Goal: Transaction & Acquisition: Purchase product/service

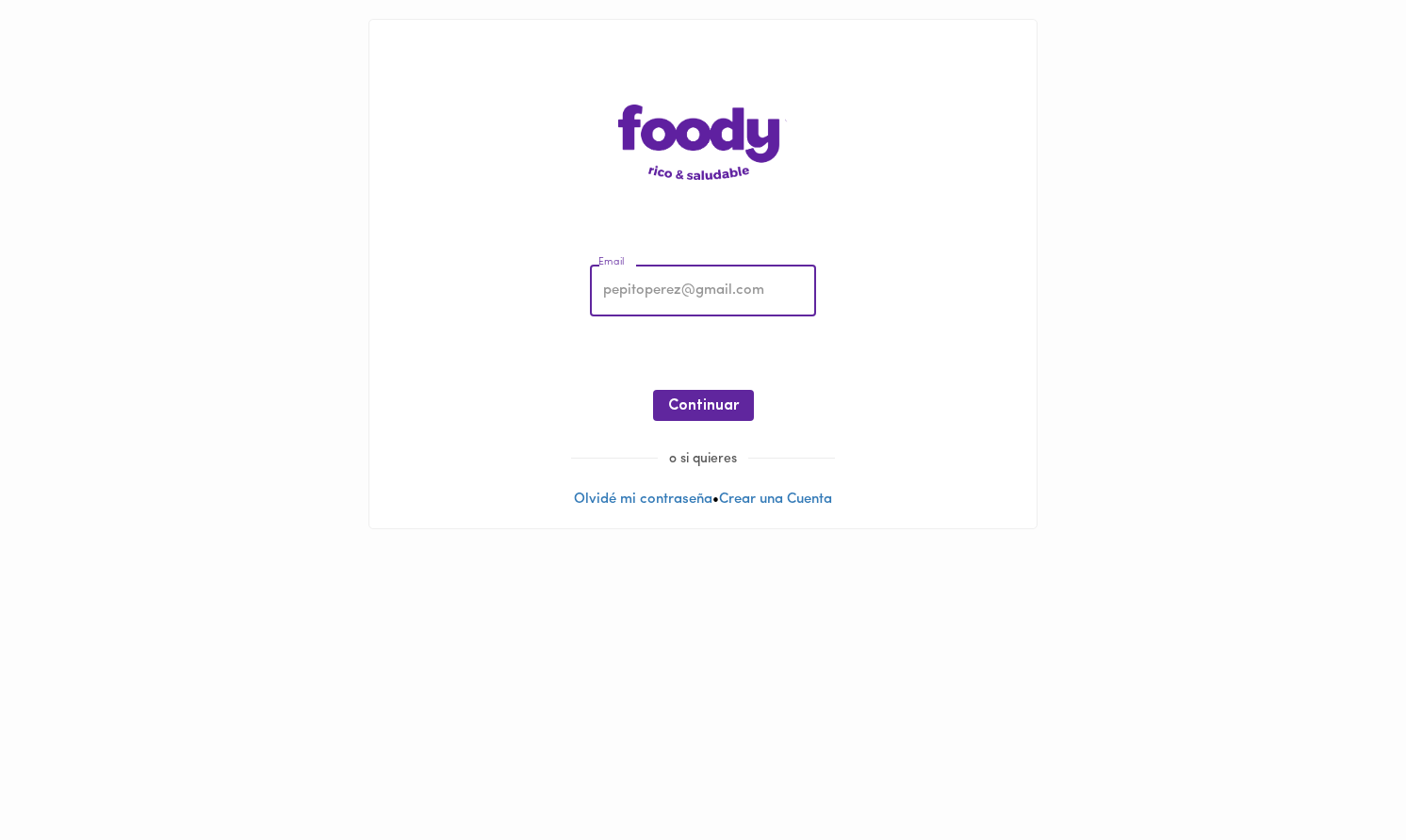
click at [741, 289] on input "email" at bounding box center [703, 291] width 226 height 52
type input "[PERSON_NAME][EMAIL_ADDRESS][PERSON_NAME][DOMAIN_NAME]"
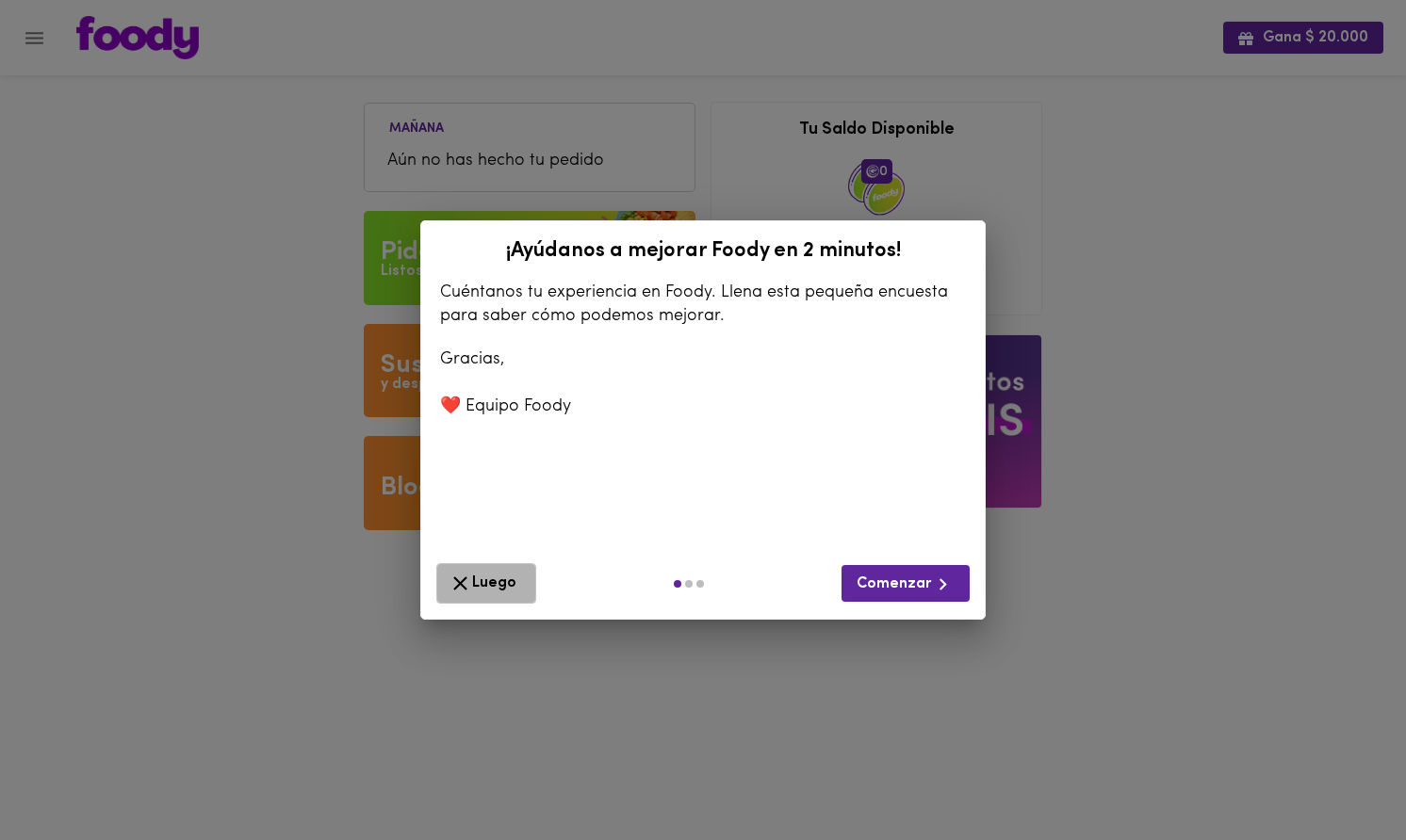
click at [478, 575] on span "Luego" at bounding box center [486, 583] width 75 height 23
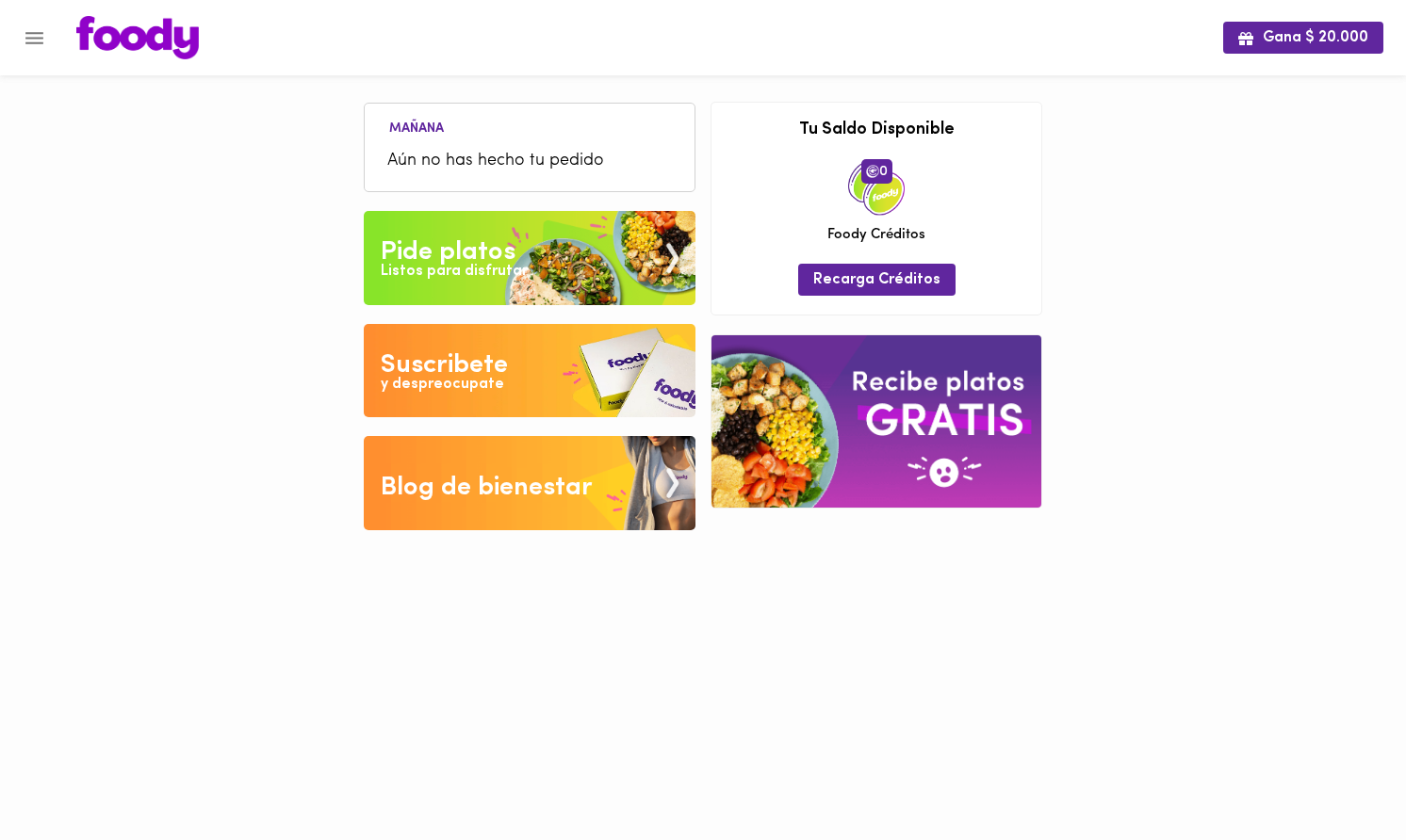
click at [553, 241] on img at bounding box center [530, 258] width 332 height 95
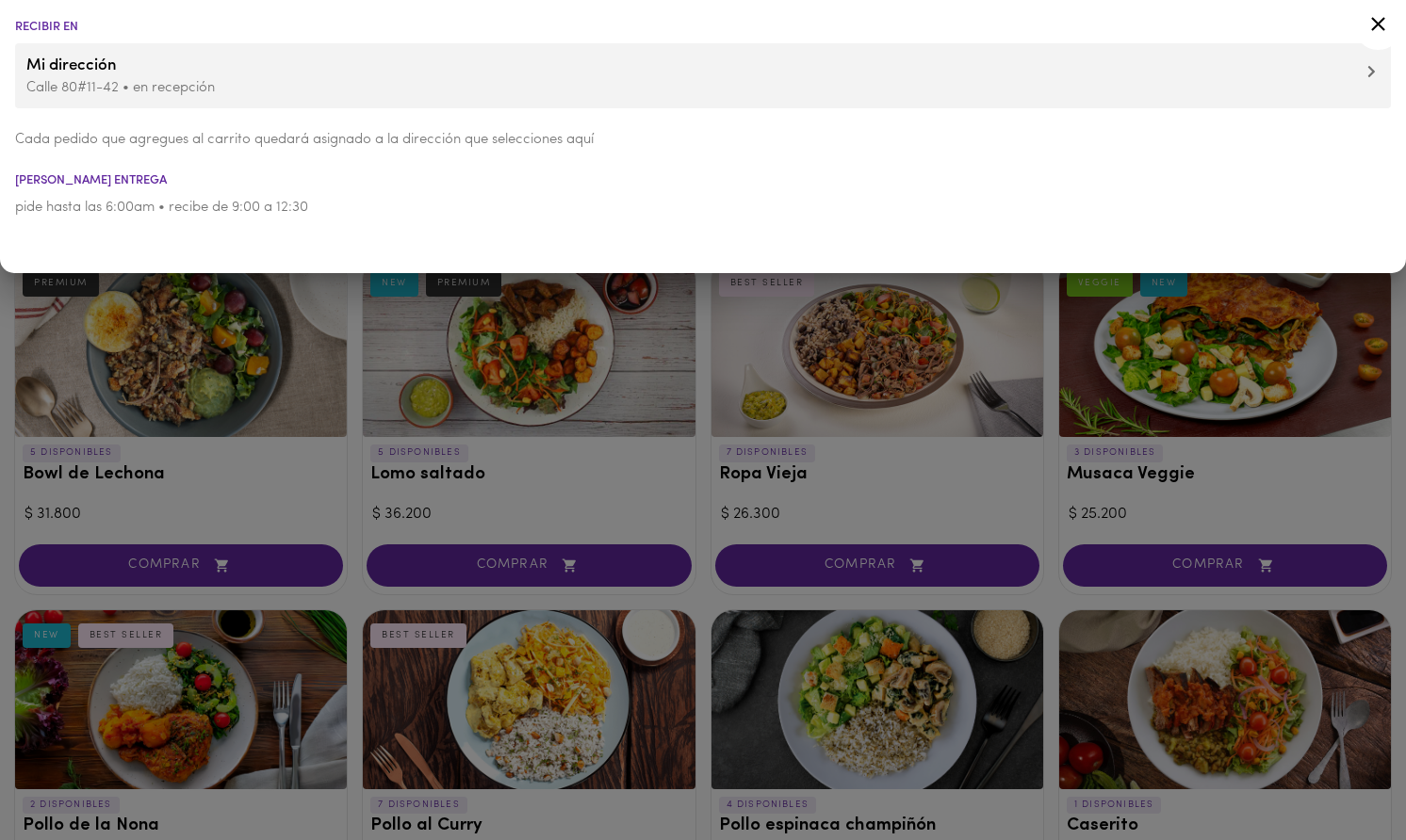
click at [541, 438] on div at bounding box center [703, 420] width 1406 height 840
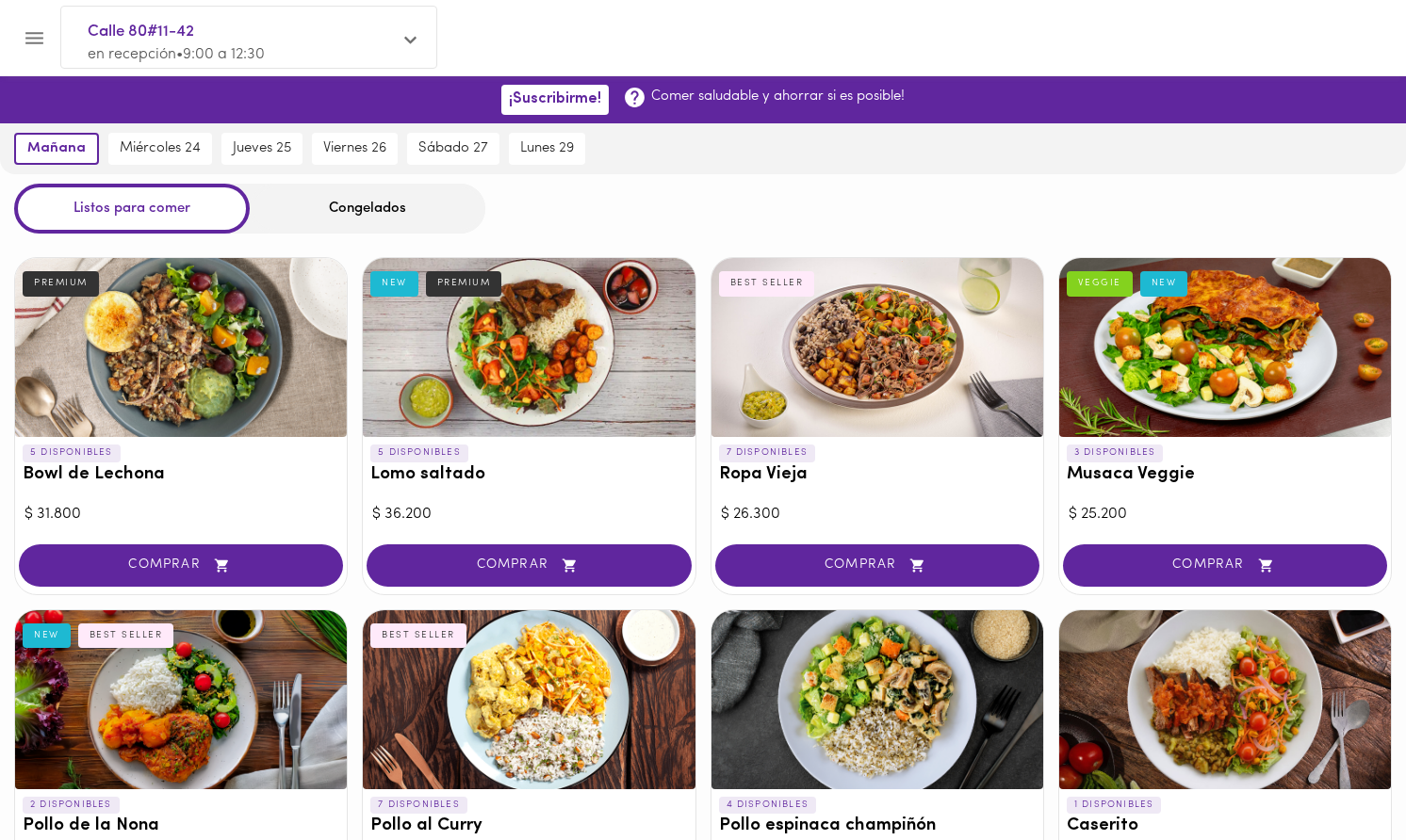
click at [418, 200] on div "Congelados" at bounding box center [367, 208] width 235 height 50
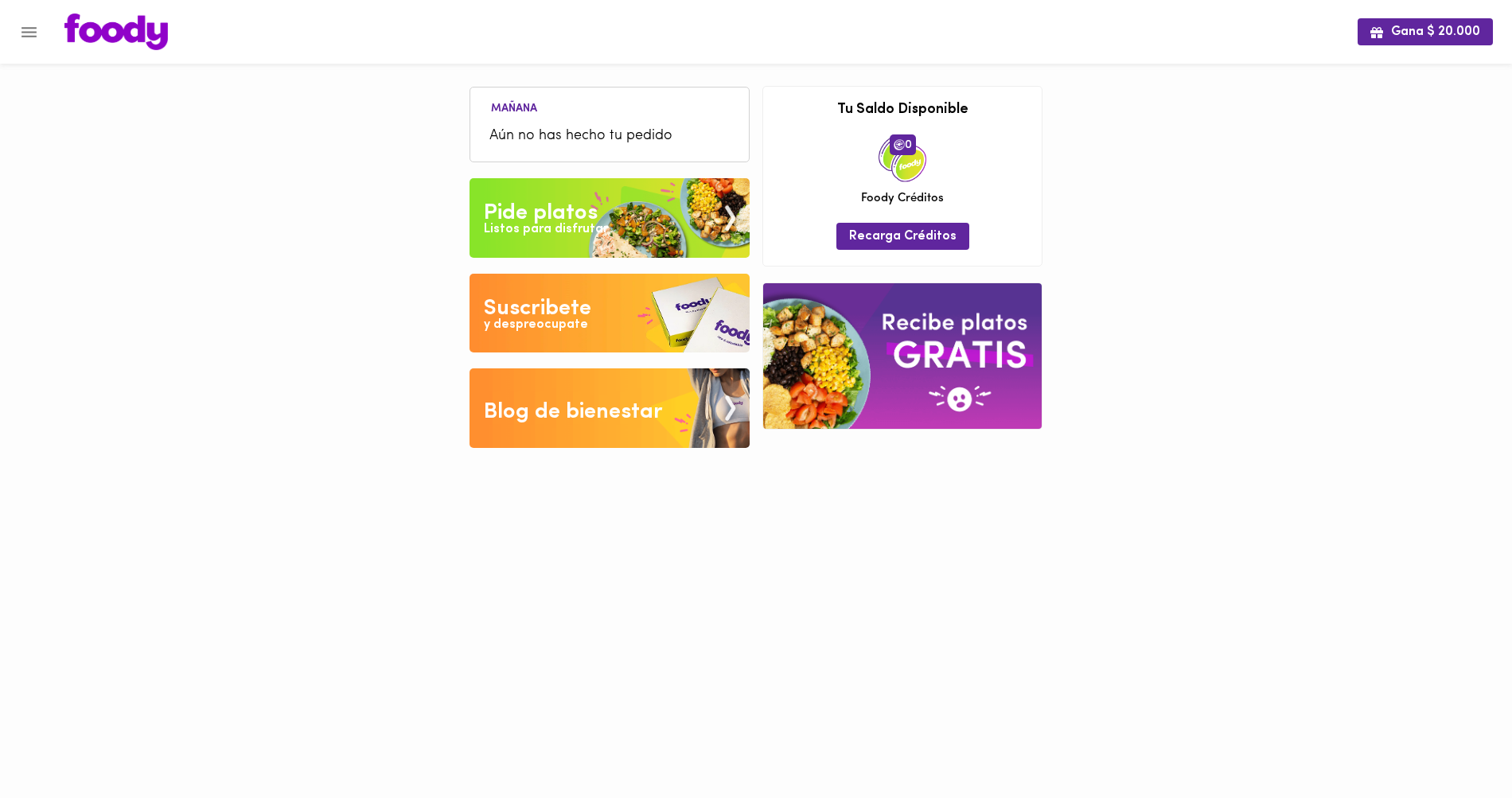
click at [511, 239] on img at bounding box center [610, 217] width 280 height 80
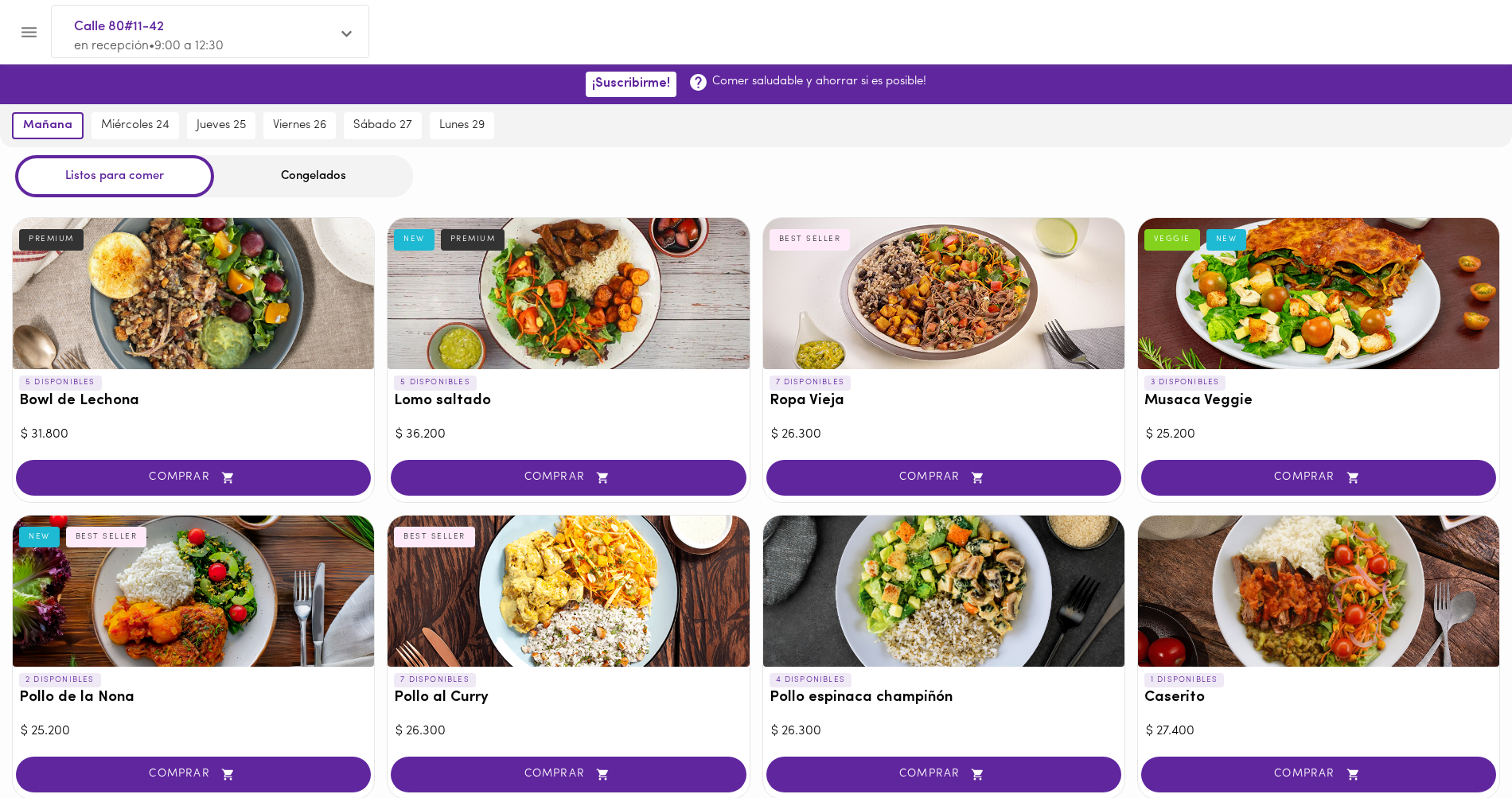
click at [358, 169] on div "Congelados" at bounding box center [313, 175] width 199 height 42
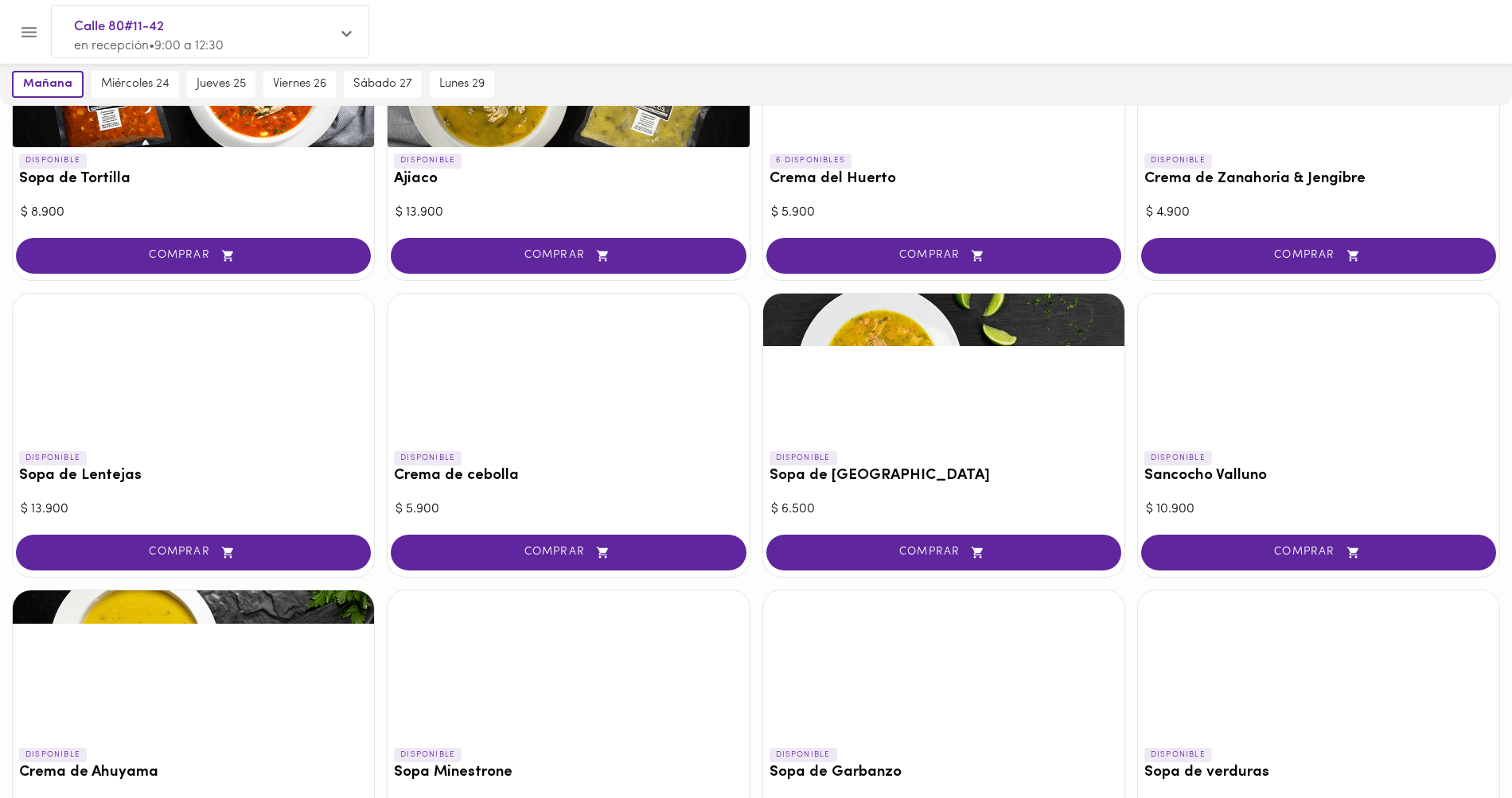
scroll to position [291, 0]
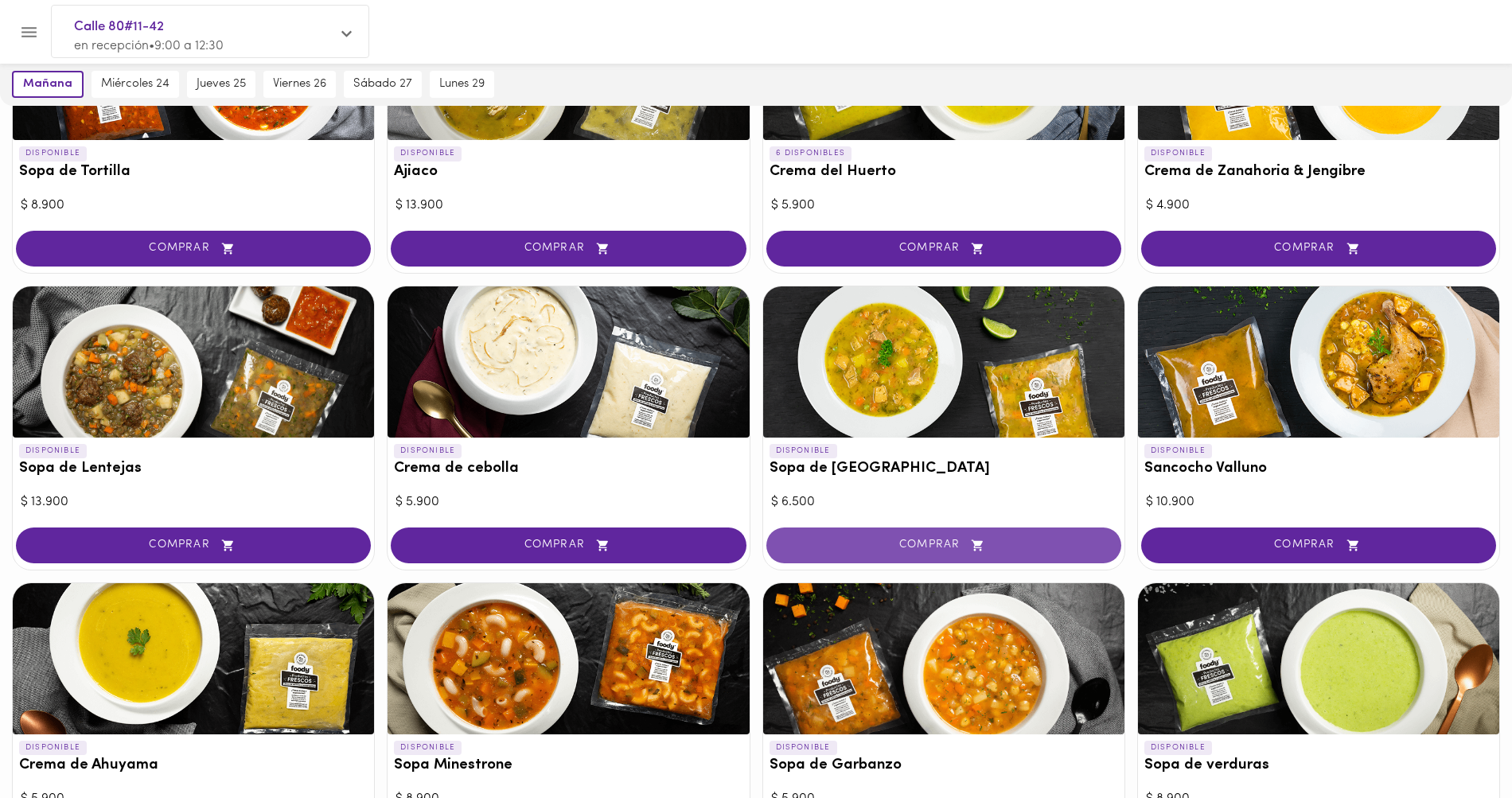
click at [890, 545] on span "COMPRAR" at bounding box center [943, 545] width 315 height 13
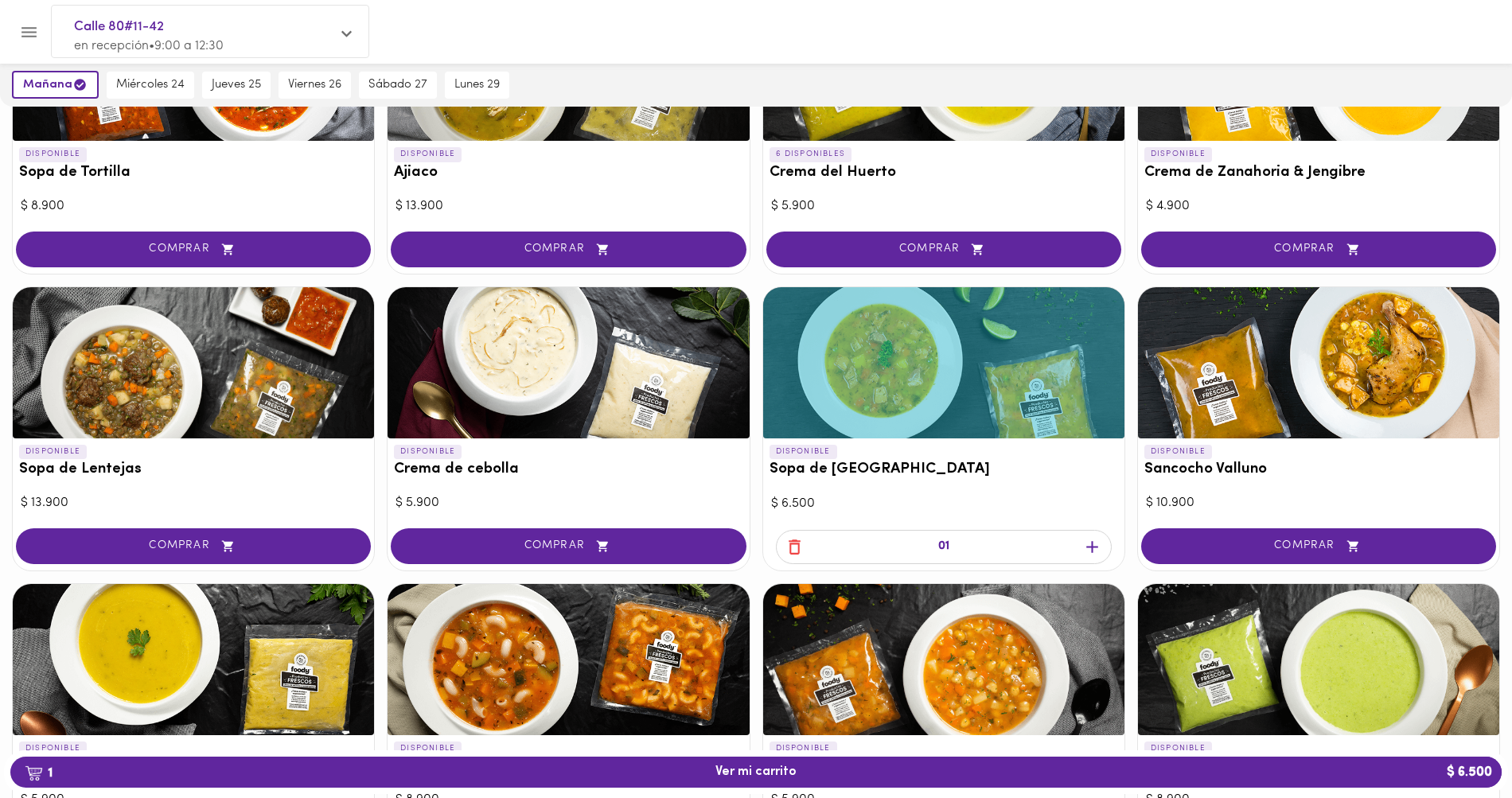
scroll to position [292, 0]
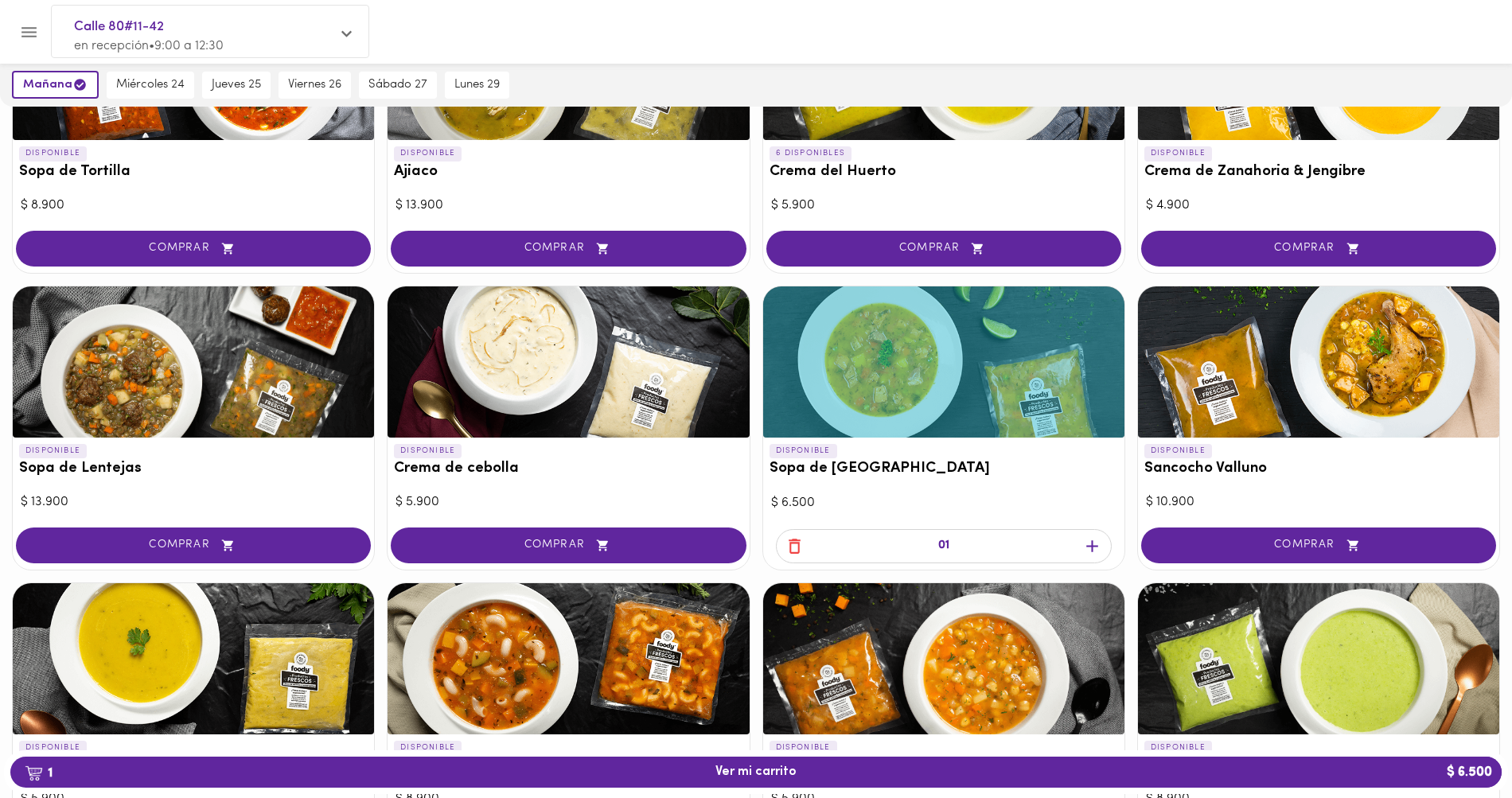
click at [1088, 549] on icon "button" at bounding box center [1092, 546] width 20 height 20
click at [1088, 549] on div "01" at bounding box center [943, 547] width 361 height 44
click at [1088, 549] on icon "button" at bounding box center [1092, 546] width 20 height 20
click at [1088, 549] on div at bounding box center [943, 555] width 361 height 30
click at [1088, 549] on icon "button" at bounding box center [1092, 546] width 20 height 20
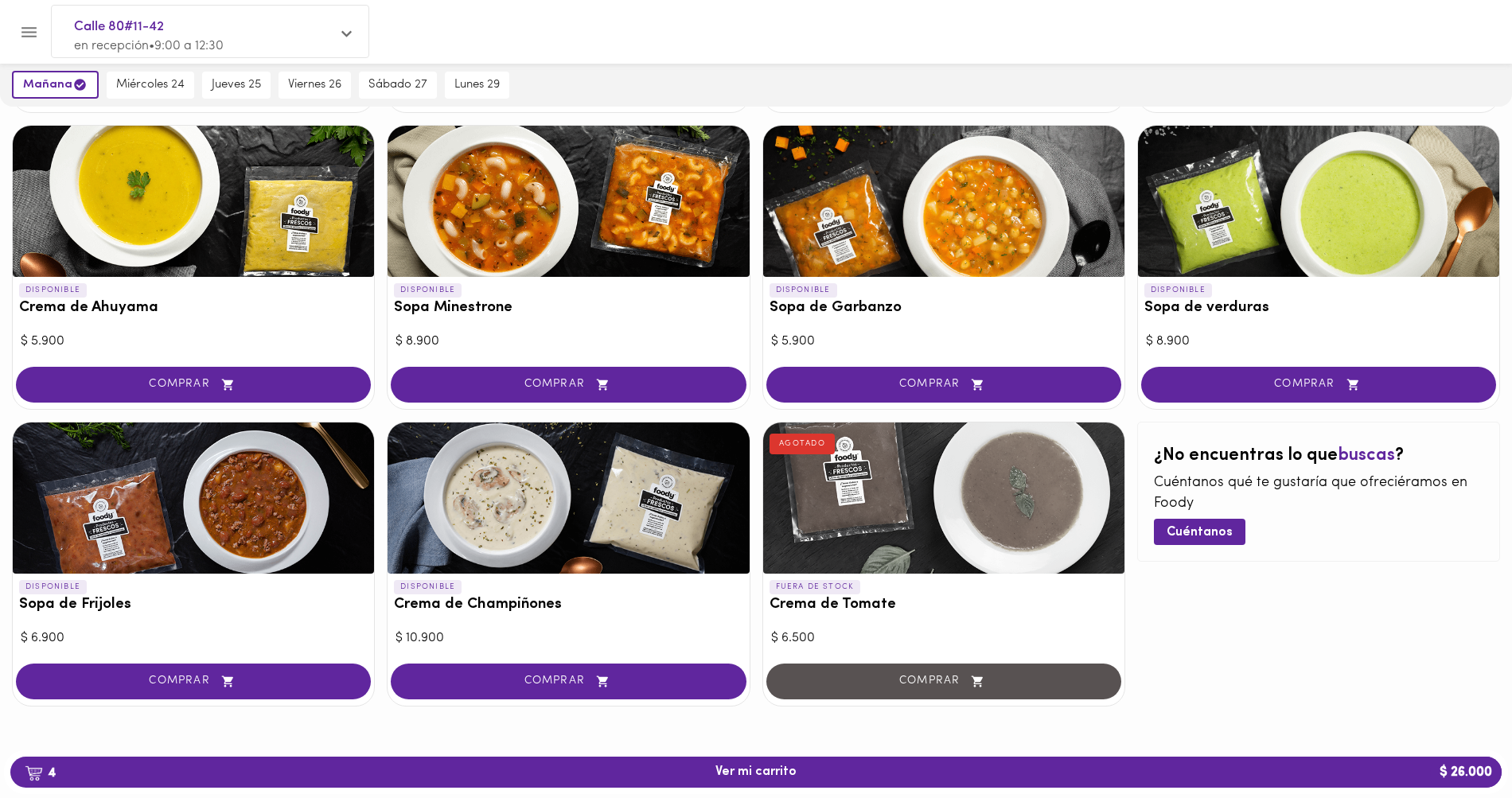
scroll to position [0, 0]
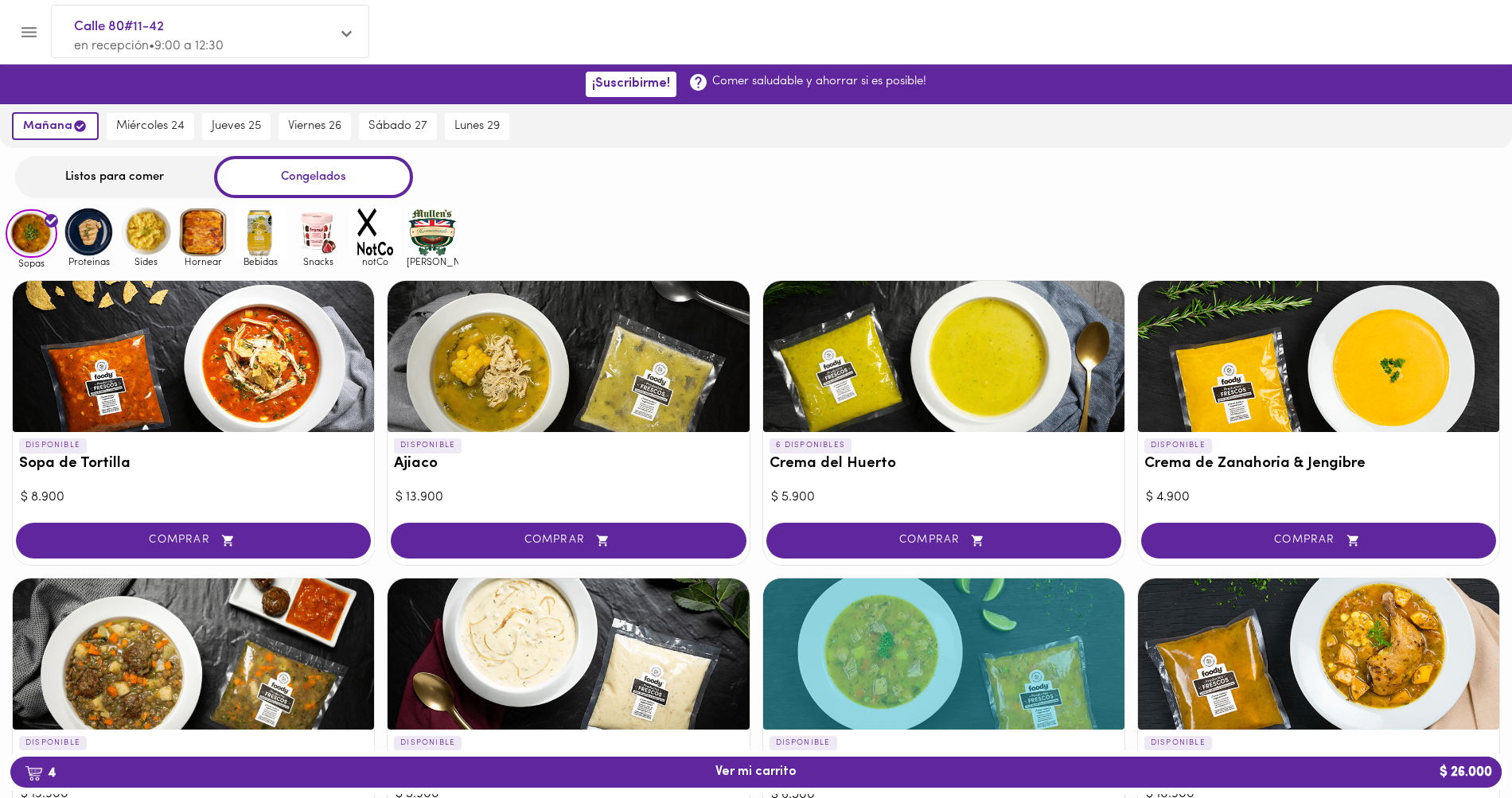
click at [99, 240] on img at bounding box center [88, 231] width 52 height 52
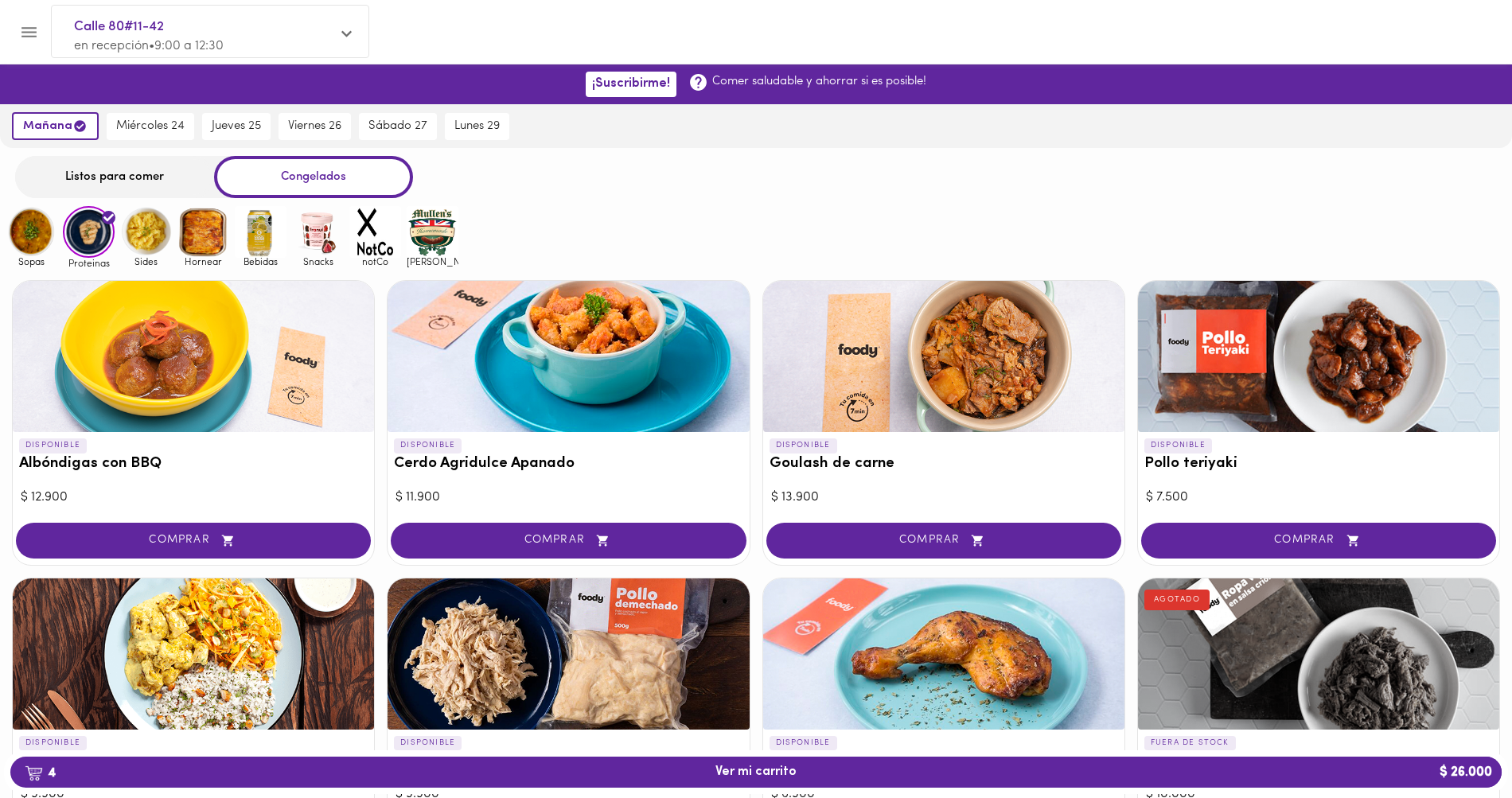
click at [159, 259] on span "Sides" at bounding box center [146, 261] width 52 height 11
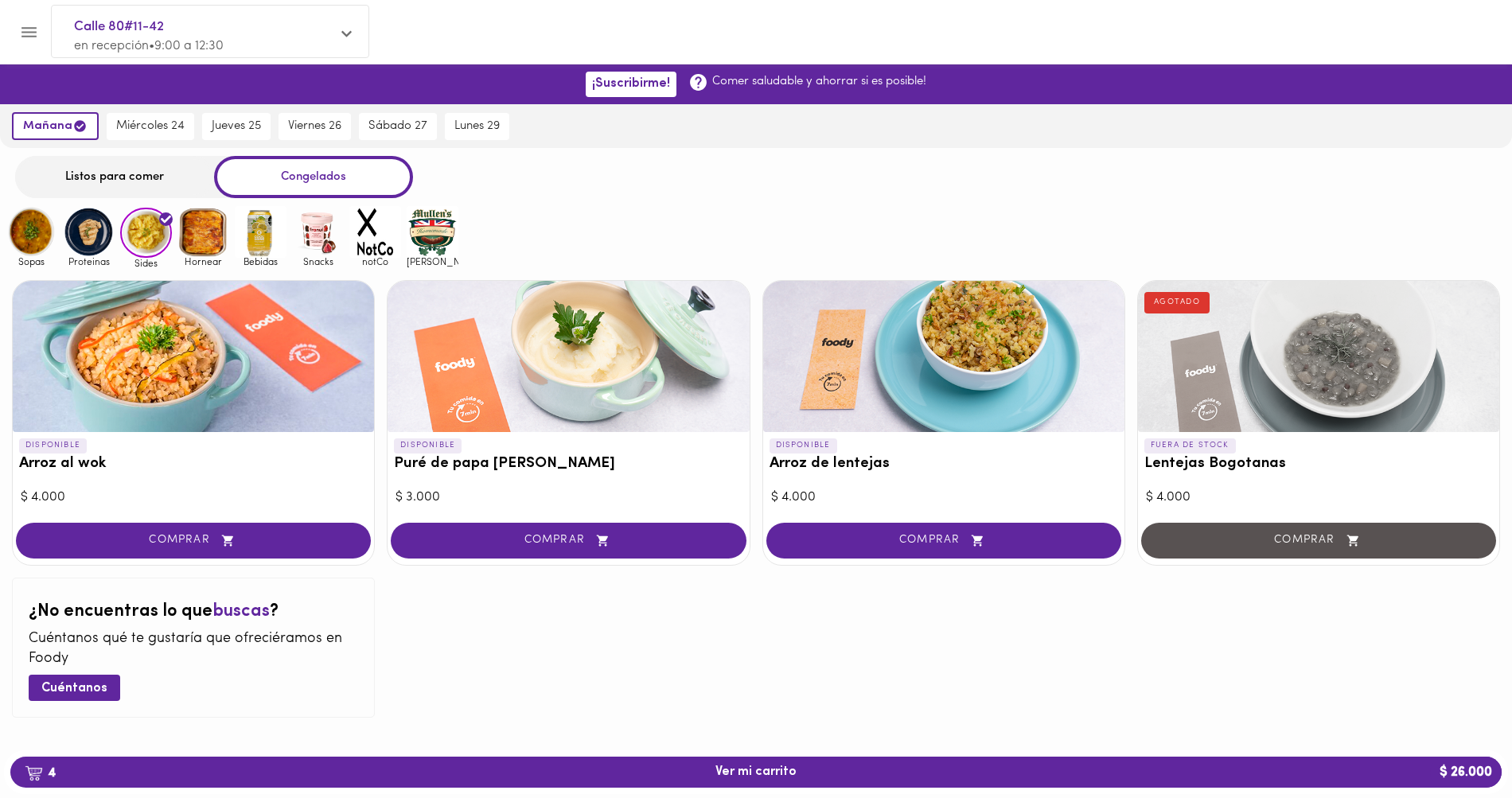
click at [246, 237] on img at bounding box center [260, 231] width 52 height 52
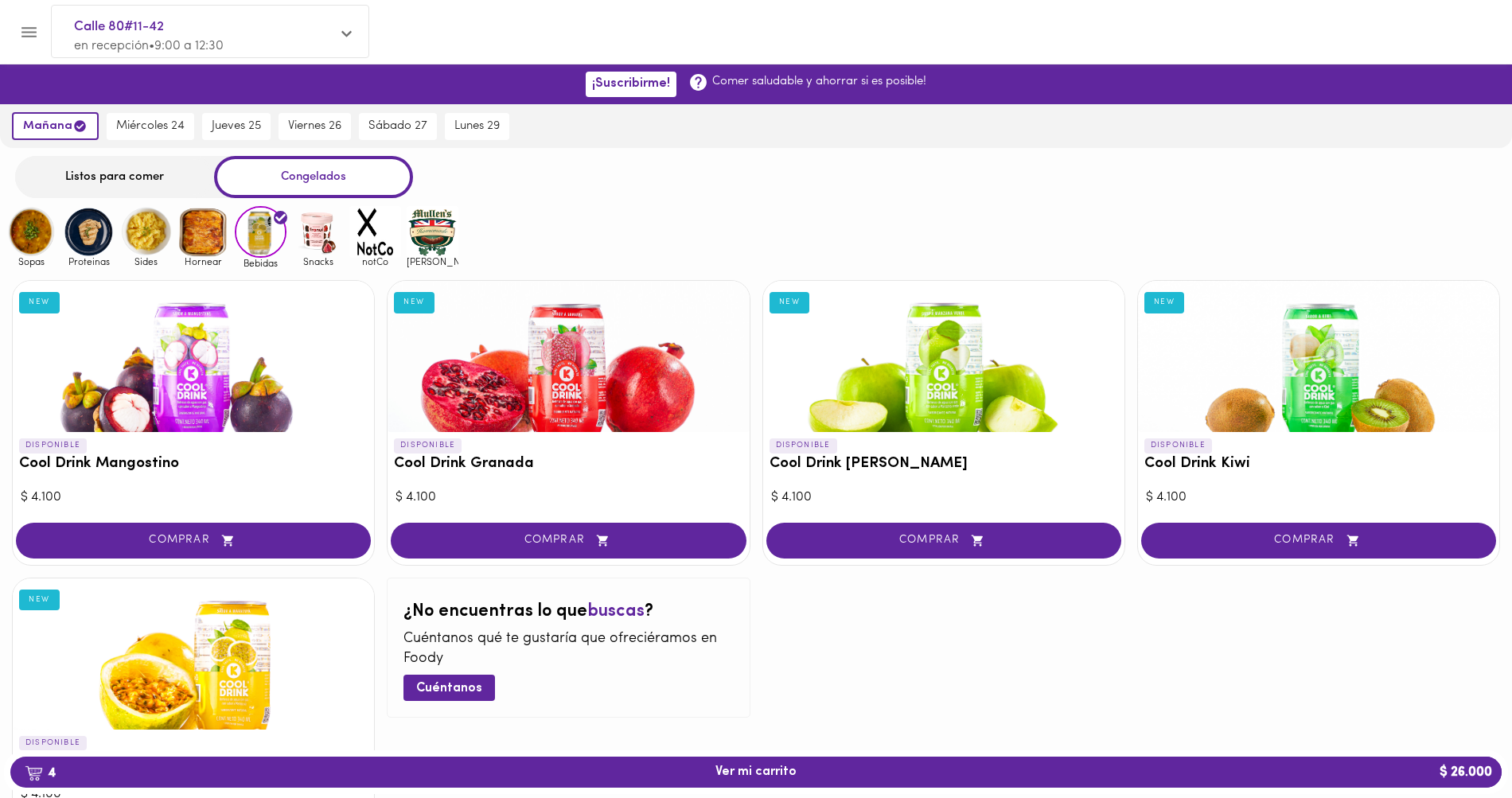
click at [315, 229] on img at bounding box center [317, 231] width 52 height 52
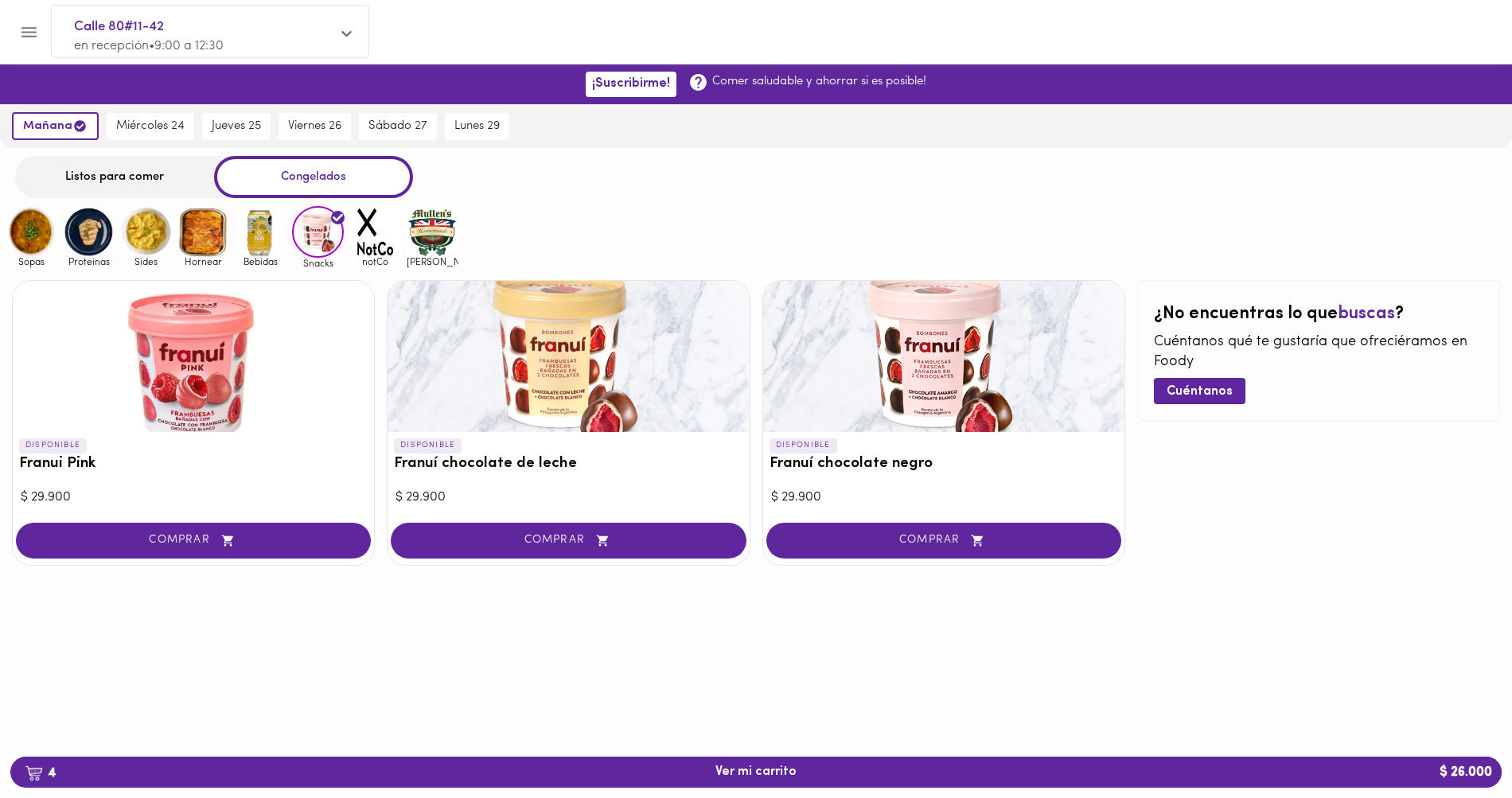
click at [22, 222] on img at bounding box center [31, 231] width 52 height 52
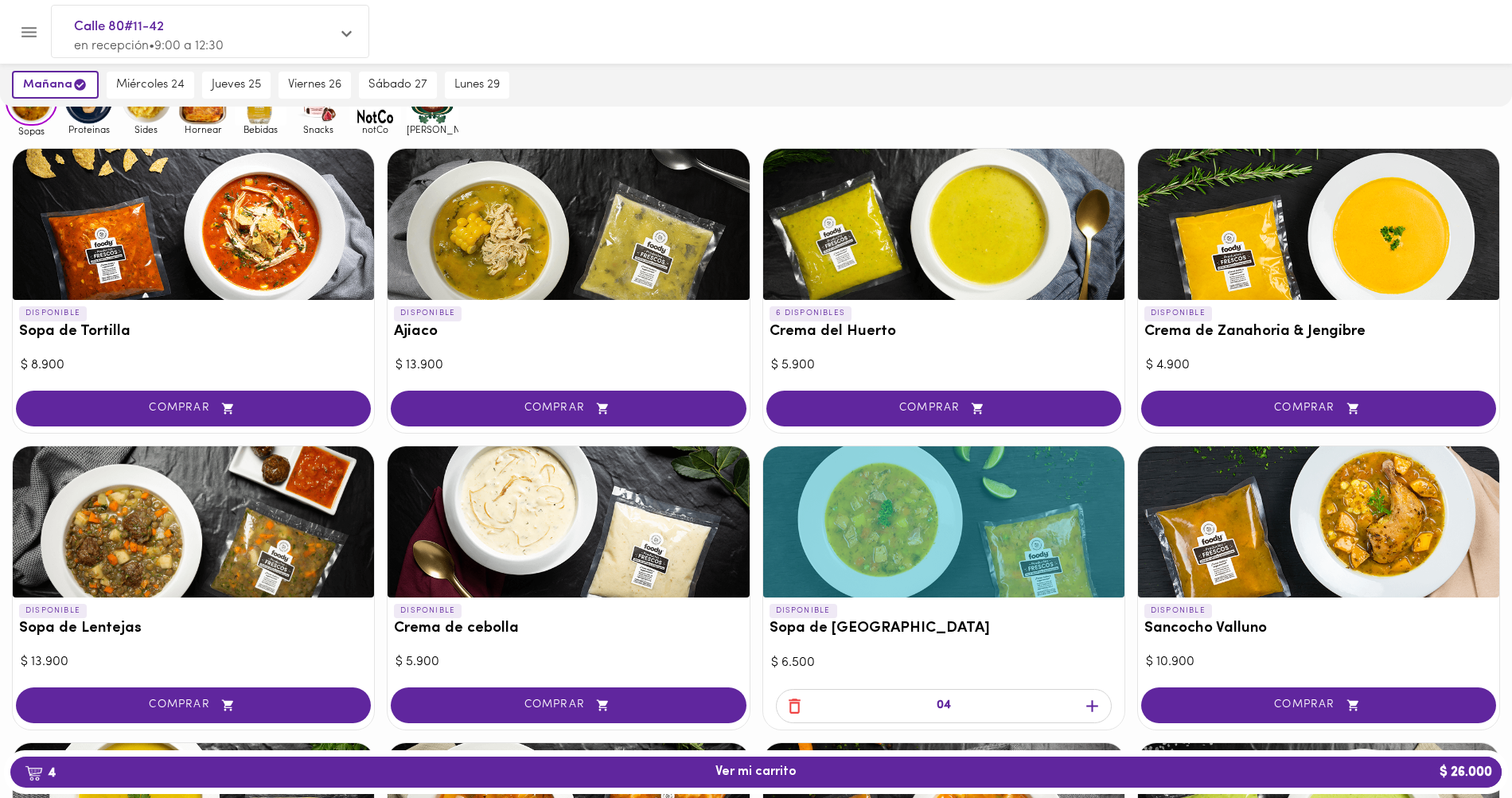
scroll to position [128, 0]
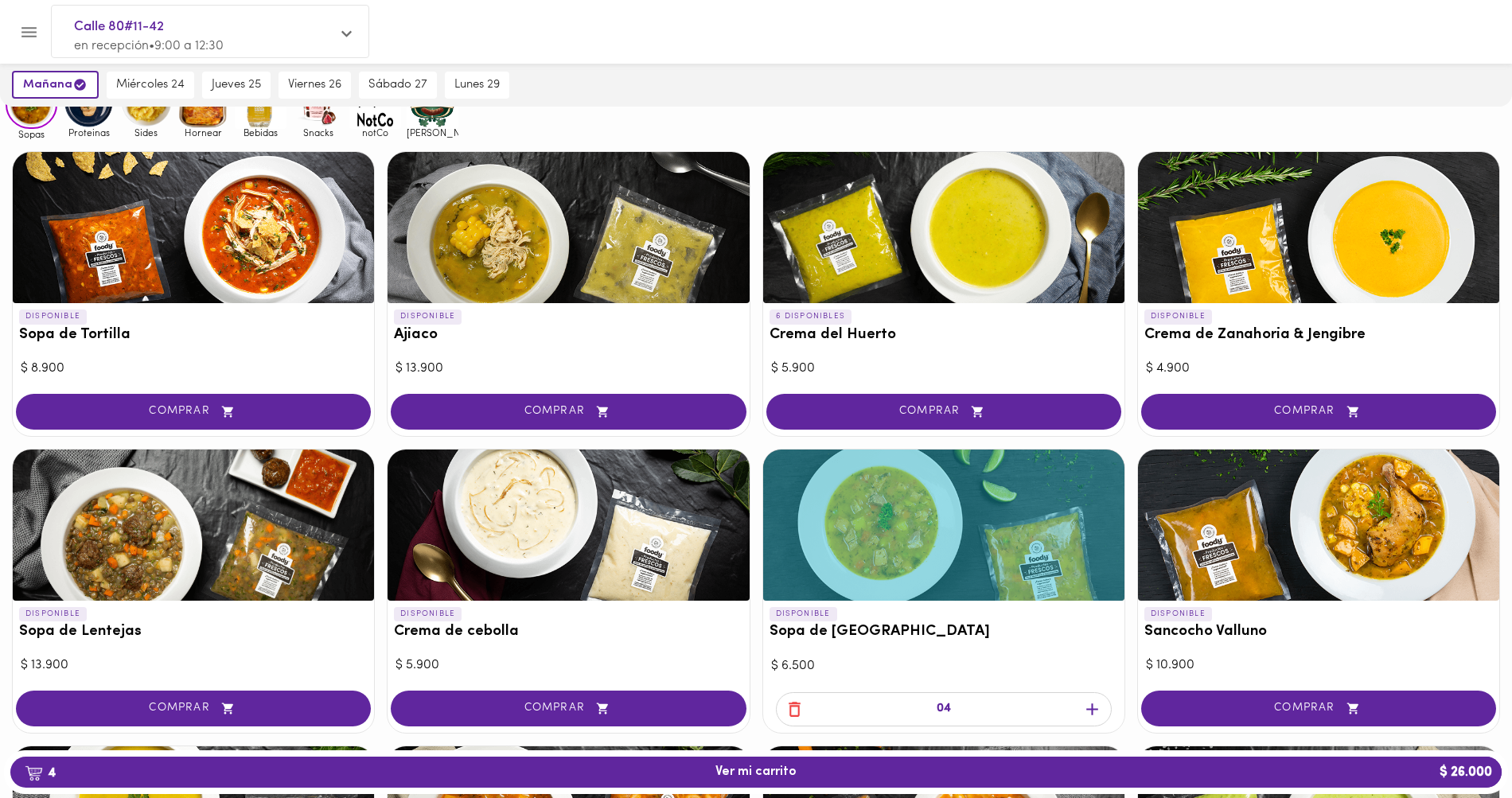
click at [202, 132] on span "Hornear" at bounding box center [203, 133] width 52 height 11
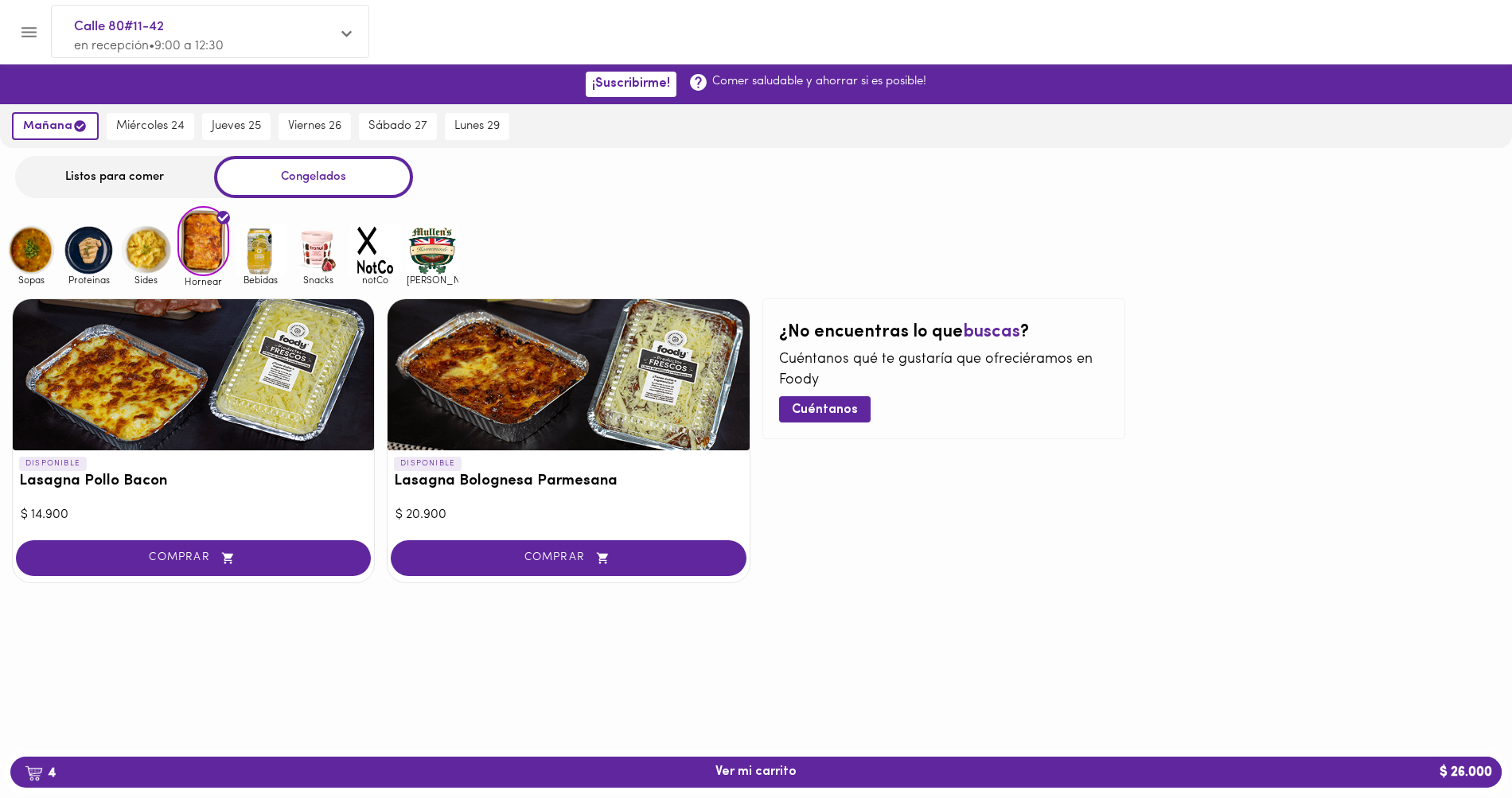
click at [98, 247] on img at bounding box center [88, 250] width 52 height 52
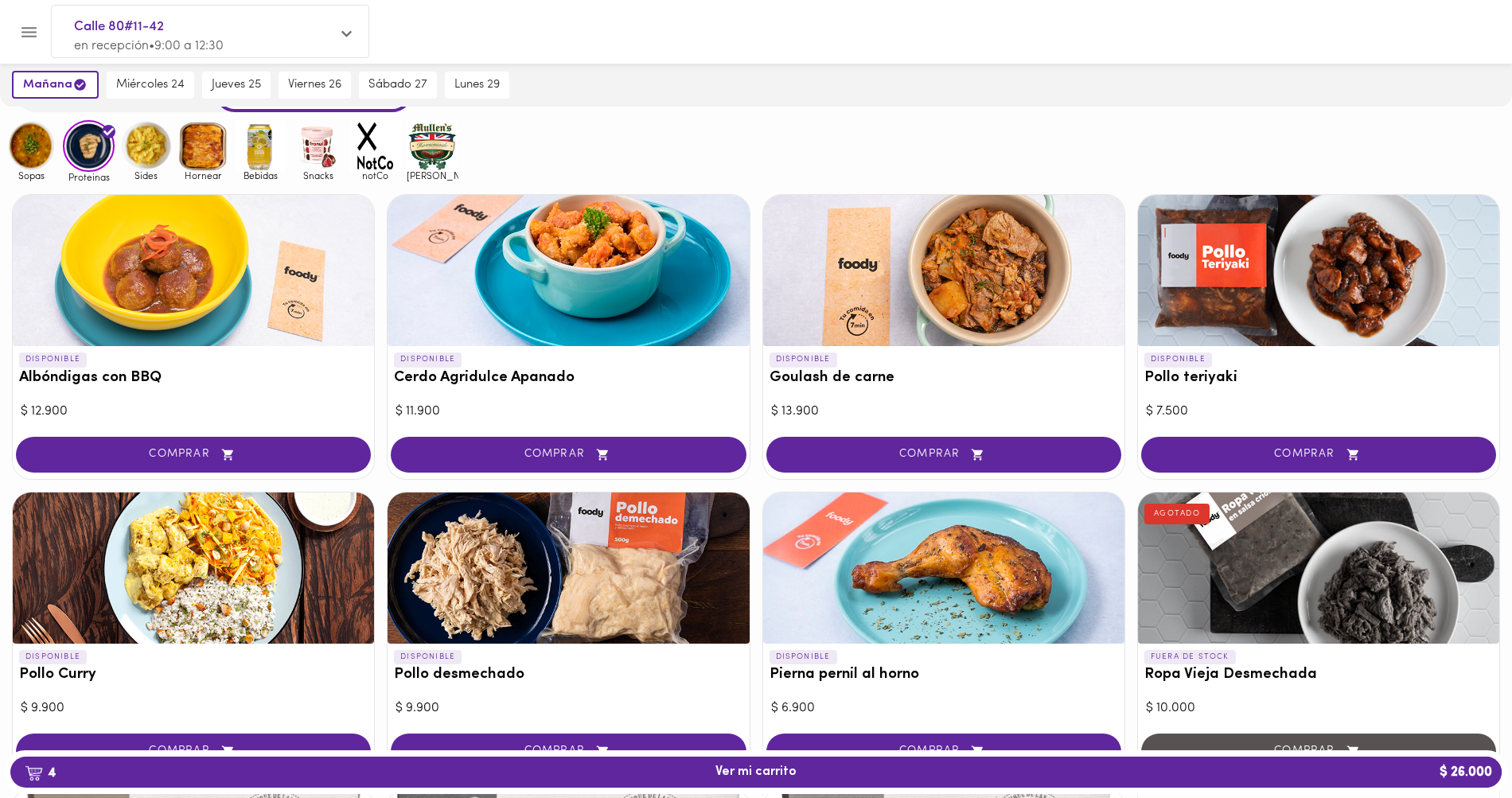
scroll to position [98, 0]
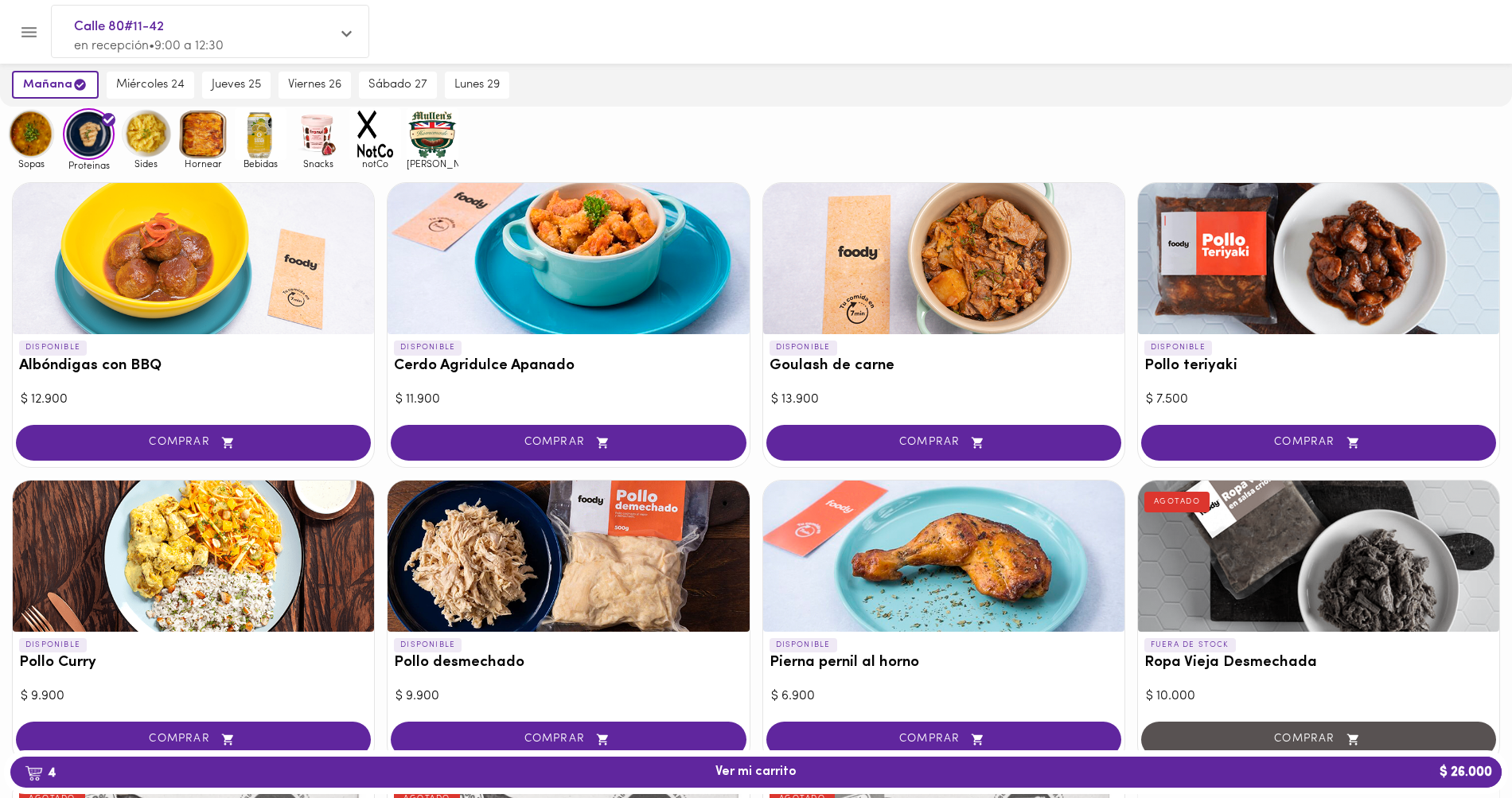
click at [484, 57] on div at bounding box center [756, 31] width 1512 height 63
click at [44, 141] on img at bounding box center [31, 133] width 52 height 52
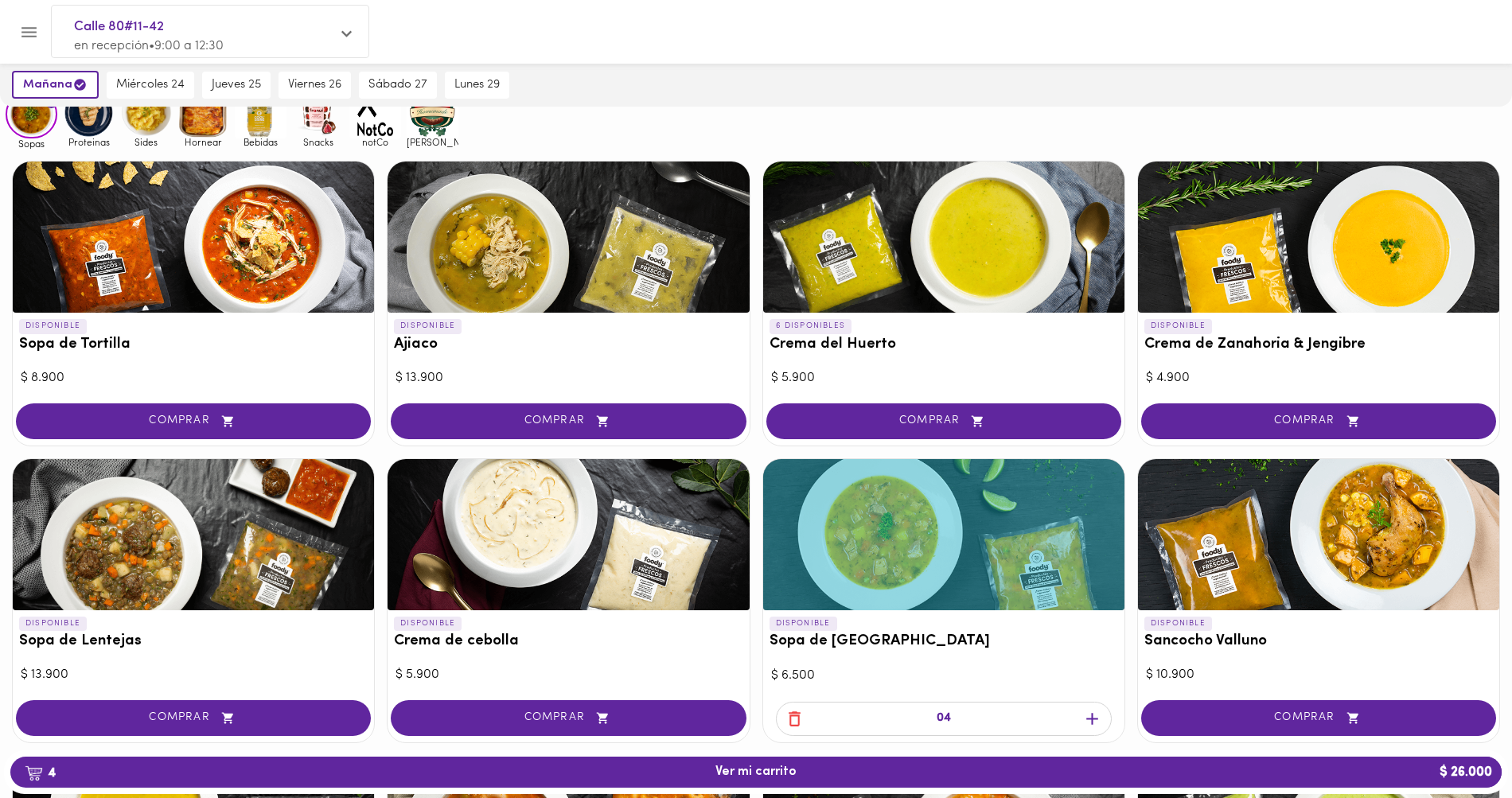
scroll to position [98, 0]
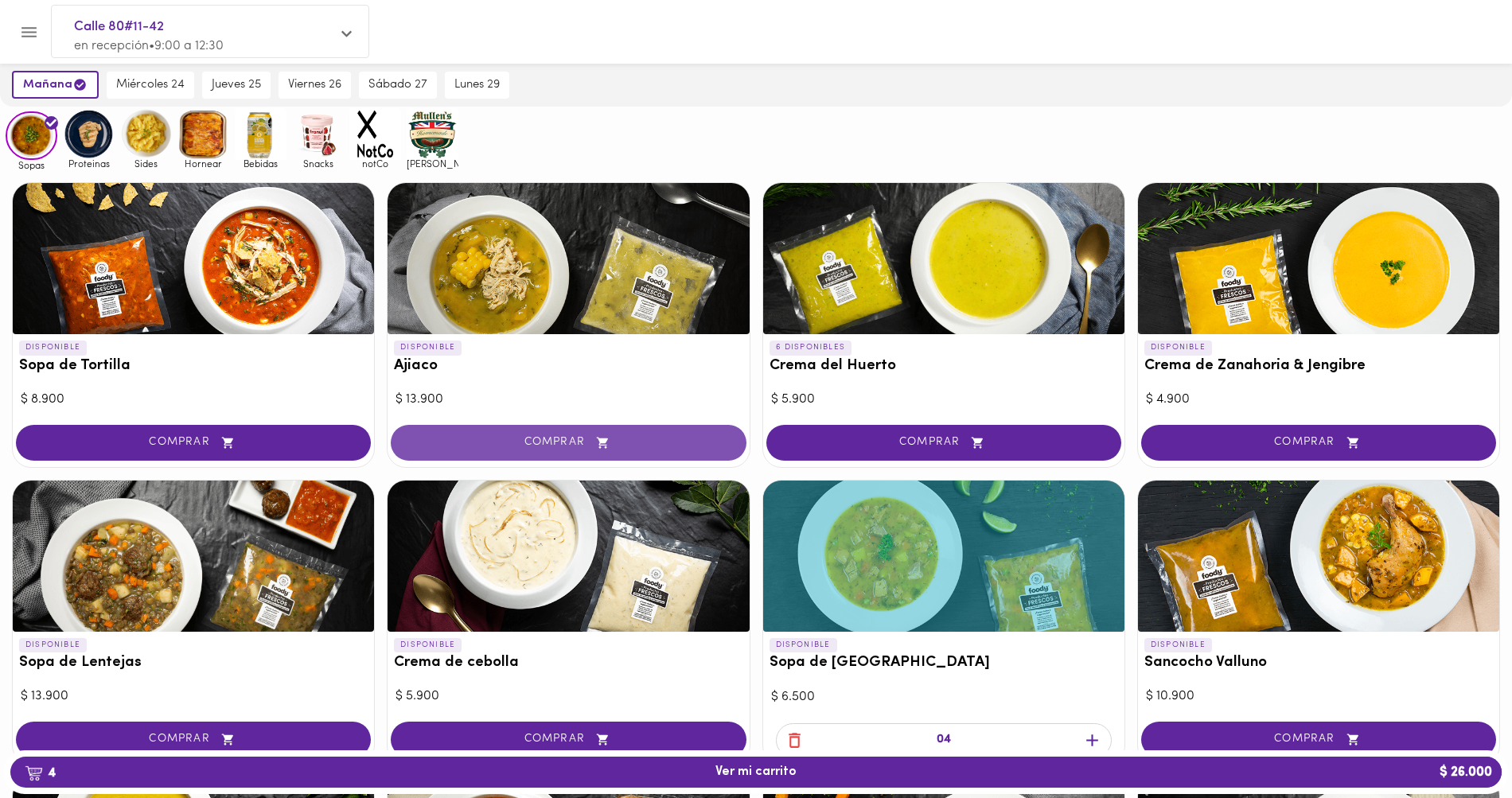
click at [463, 434] on button "COMPRAR" at bounding box center [568, 442] width 355 height 35
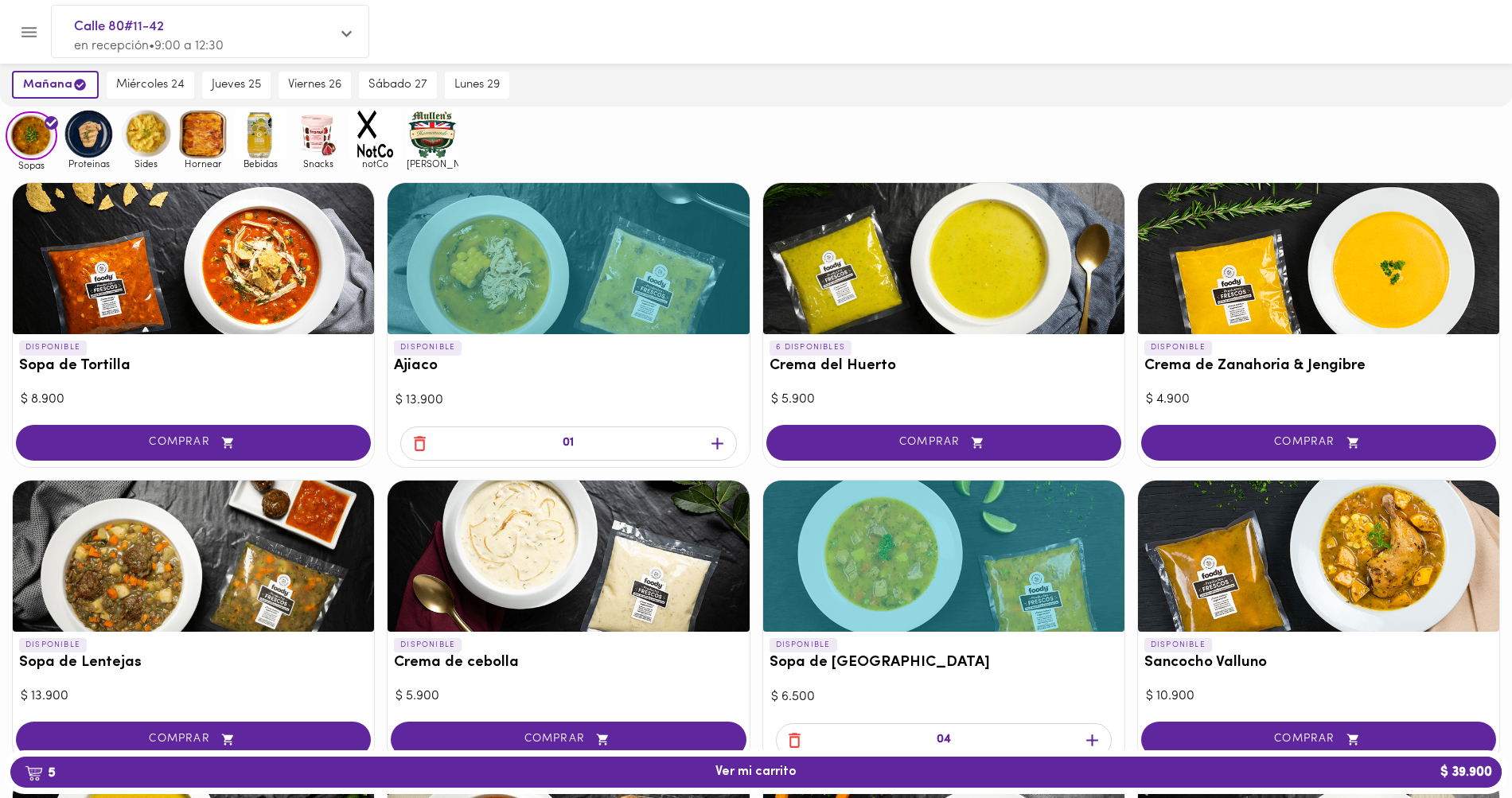
click at [732, 448] on div "01" at bounding box center [569, 444] width 336 height 35
click at [723, 446] on icon "button" at bounding box center [718, 443] width 20 height 20
click at [723, 446] on div at bounding box center [568, 452] width 361 height 30
click at [723, 446] on icon "button" at bounding box center [718, 443] width 20 height 20
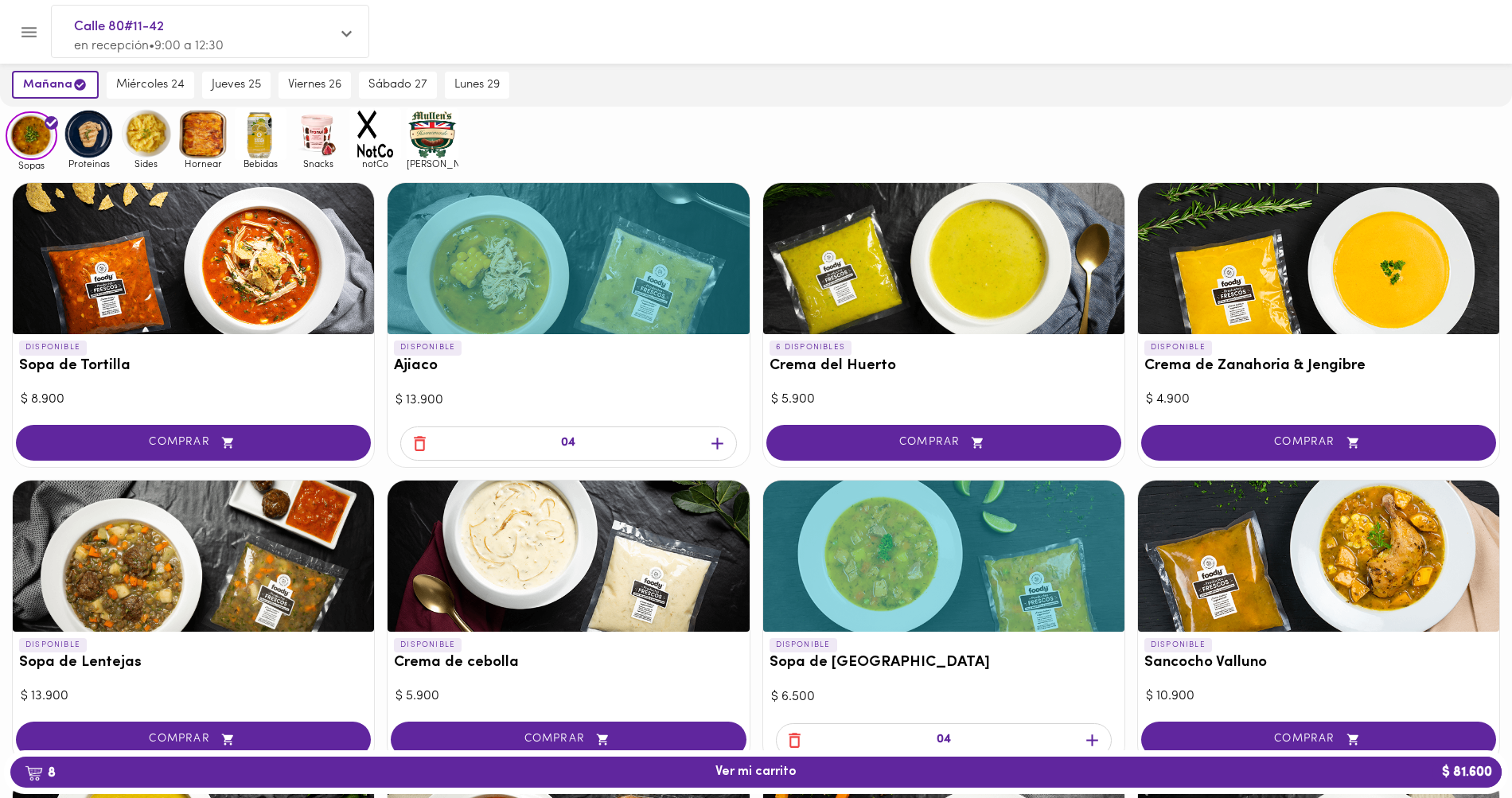
click at [723, 446] on icon "button" at bounding box center [718, 443] width 20 height 20
click at [557, 448] on div "05" at bounding box center [569, 444] width 336 height 35
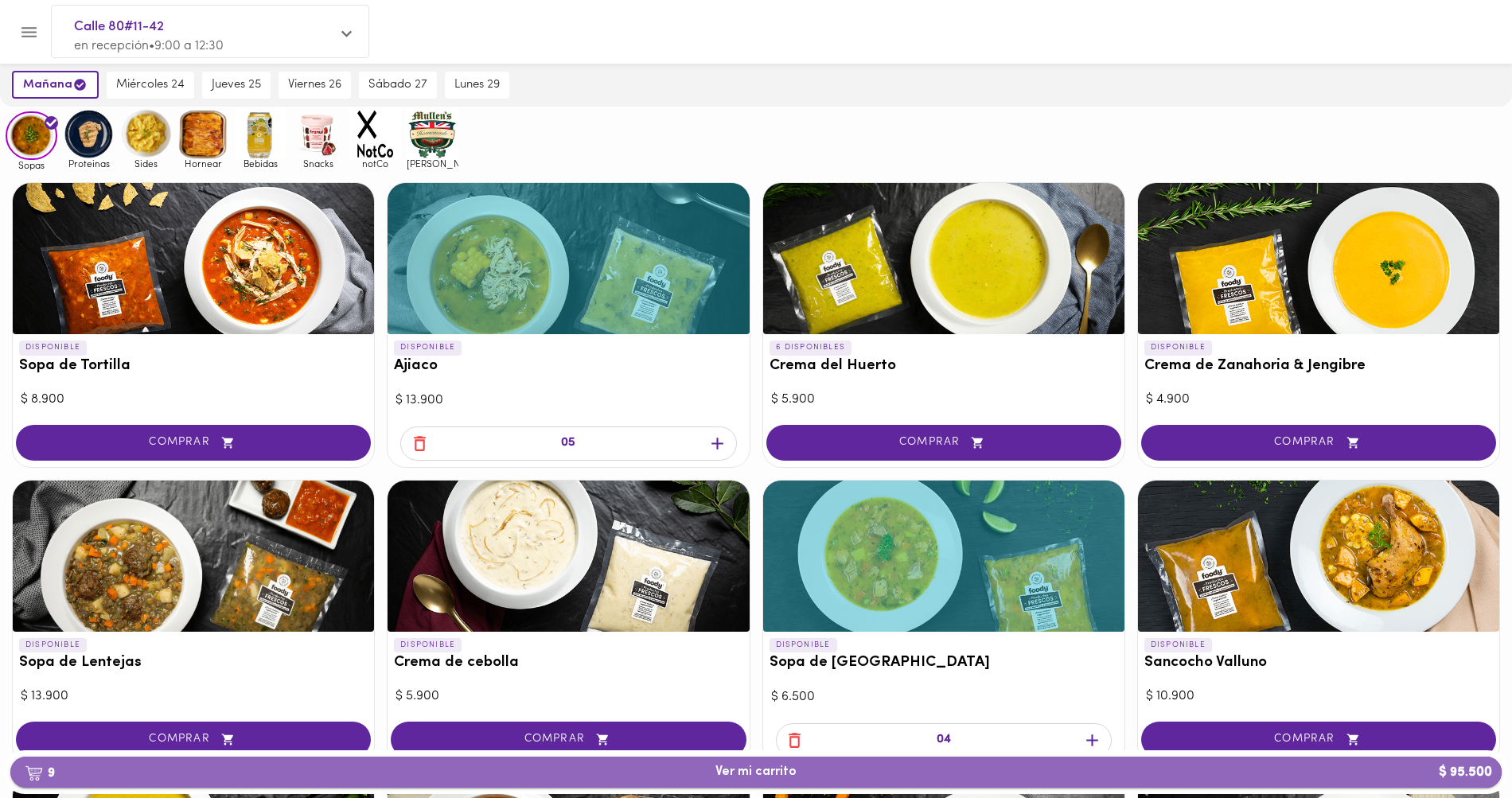
click at [777, 786] on button "9 Ver mi carrito $ 95.500" at bounding box center [756, 772] width 1491 height 31
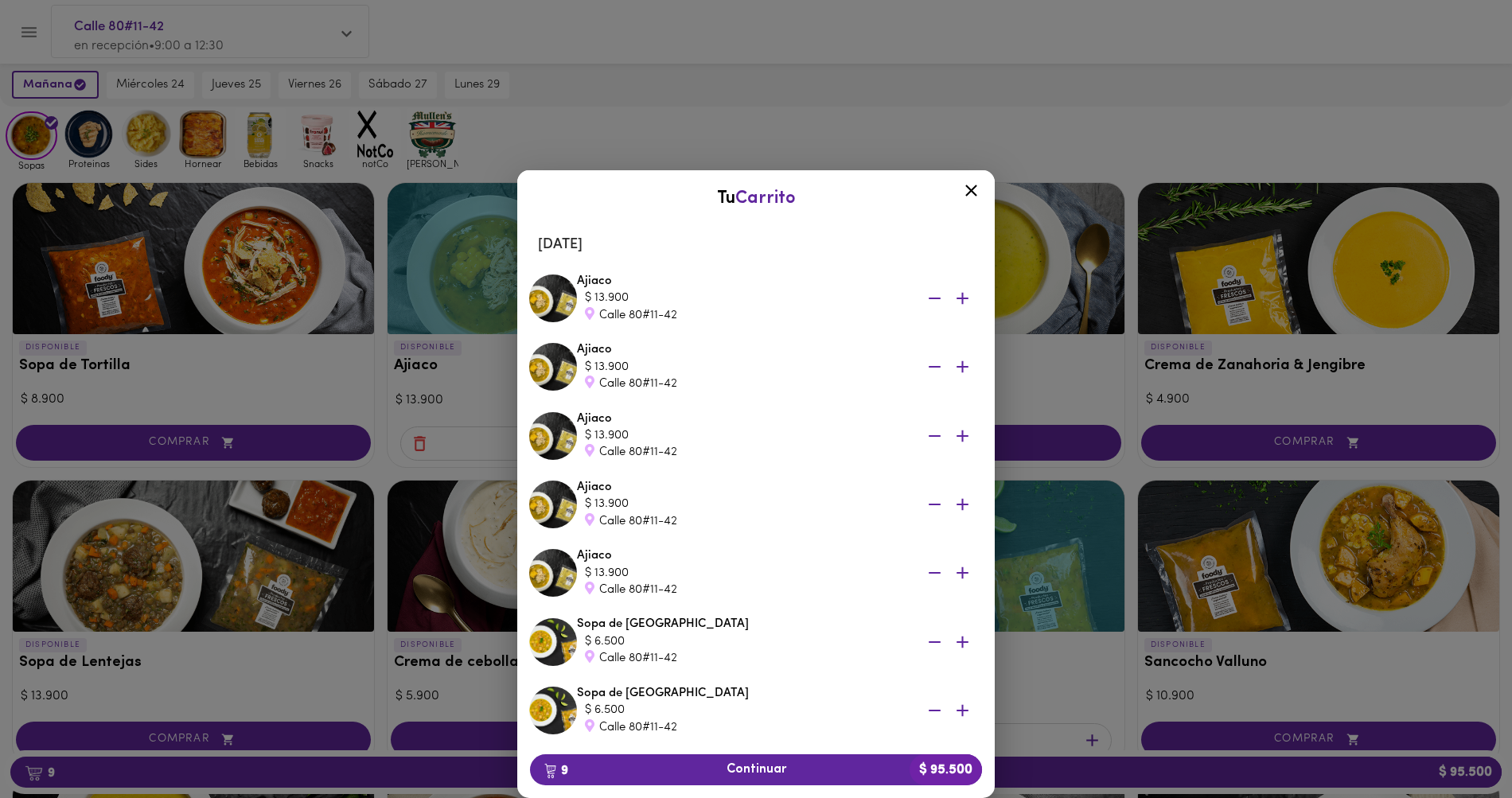
click at [933, 290] on icon "button" at bounding box center [934, 299] width 20 height 20
click at [941, 299] on icon "button" at bounding box center [934, 299] width 20 height 20
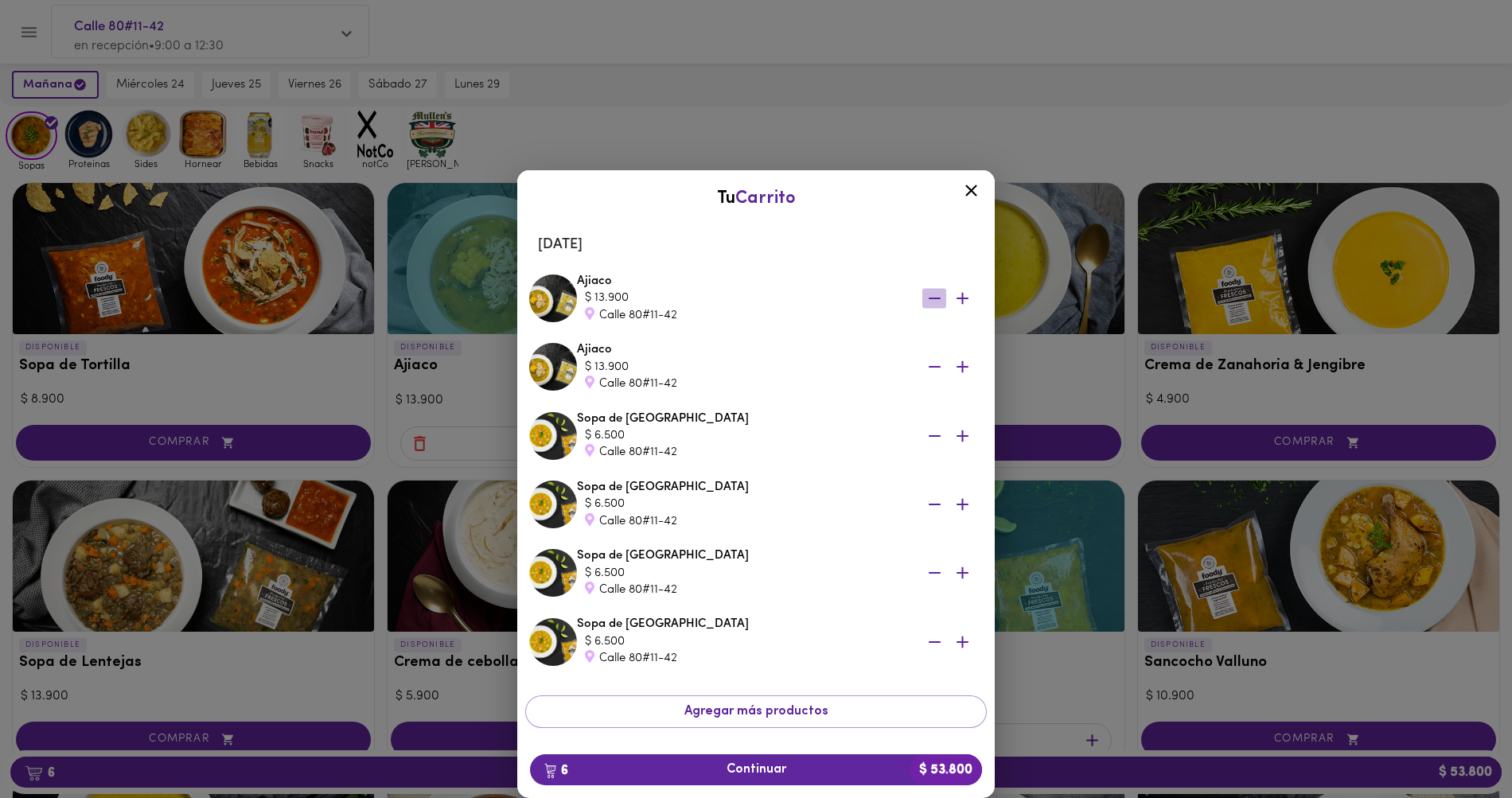
click at [941, 299] on icon "button" at bounding box center [934, 299] width 20 height 20
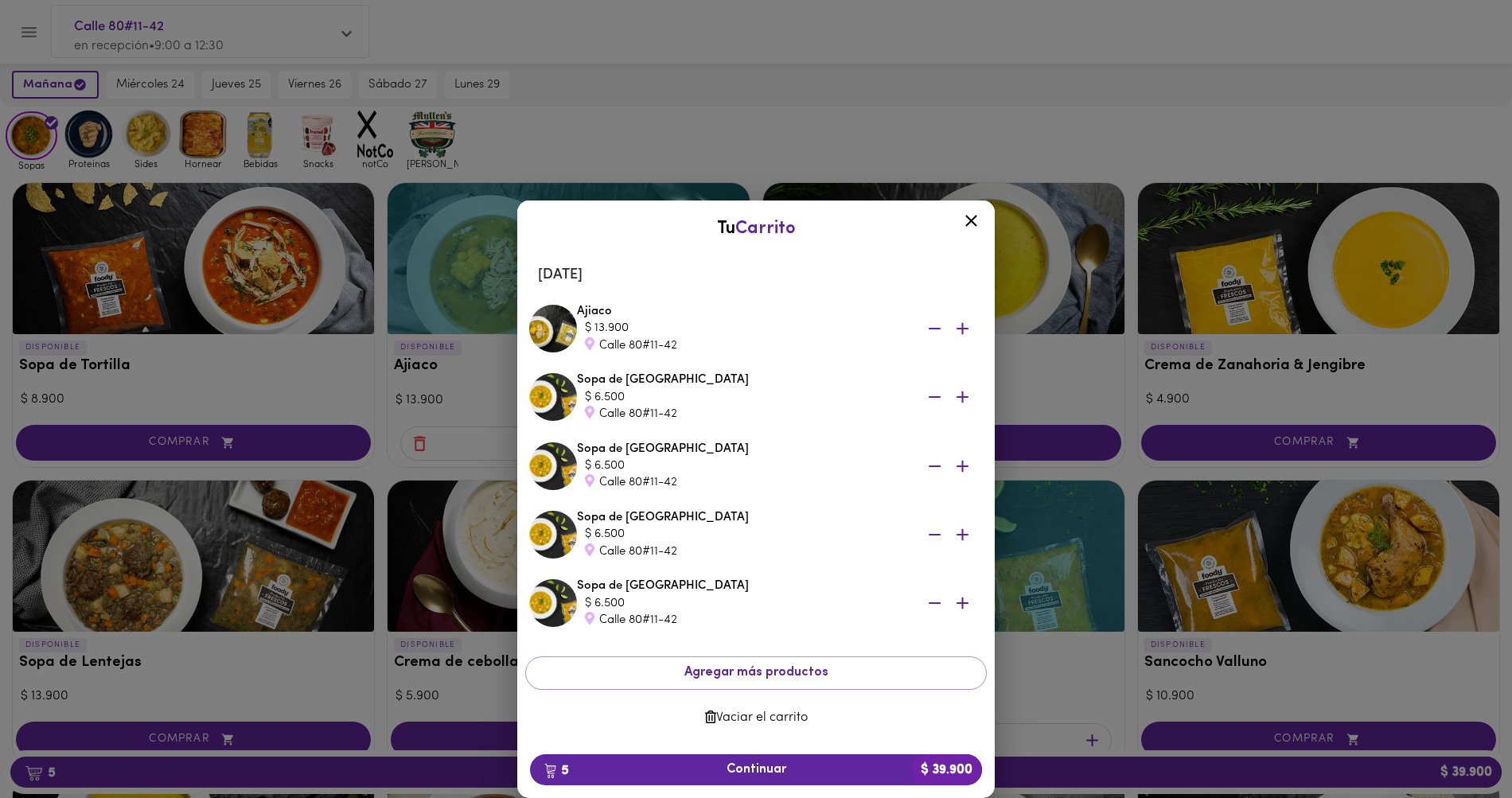
click at [926, 336] on icon "button" at bounding box center [934, 329] width 20 height 20
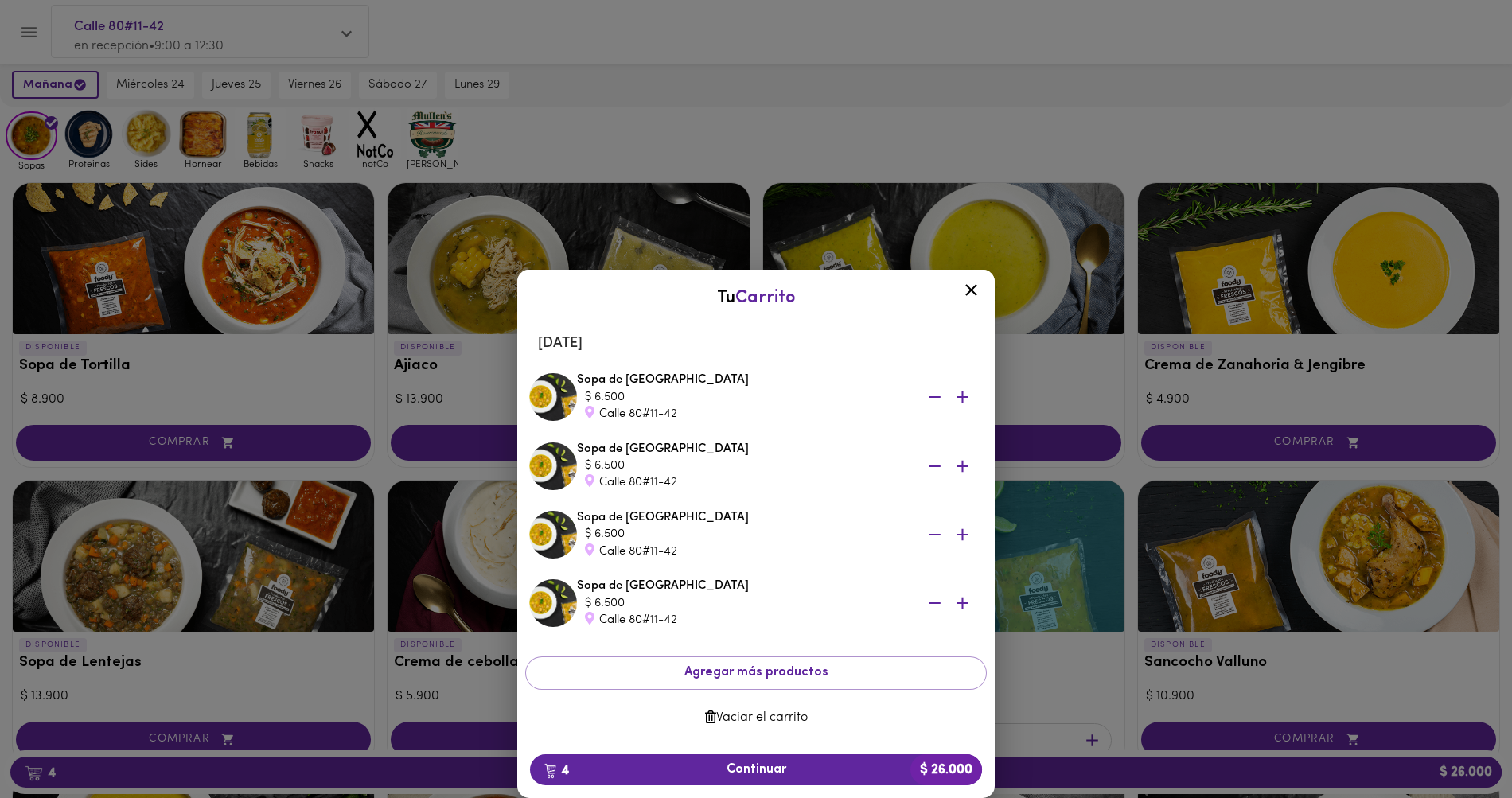
click at [848, 118] on div at bounding box center [756, 399] width 1512 height 798
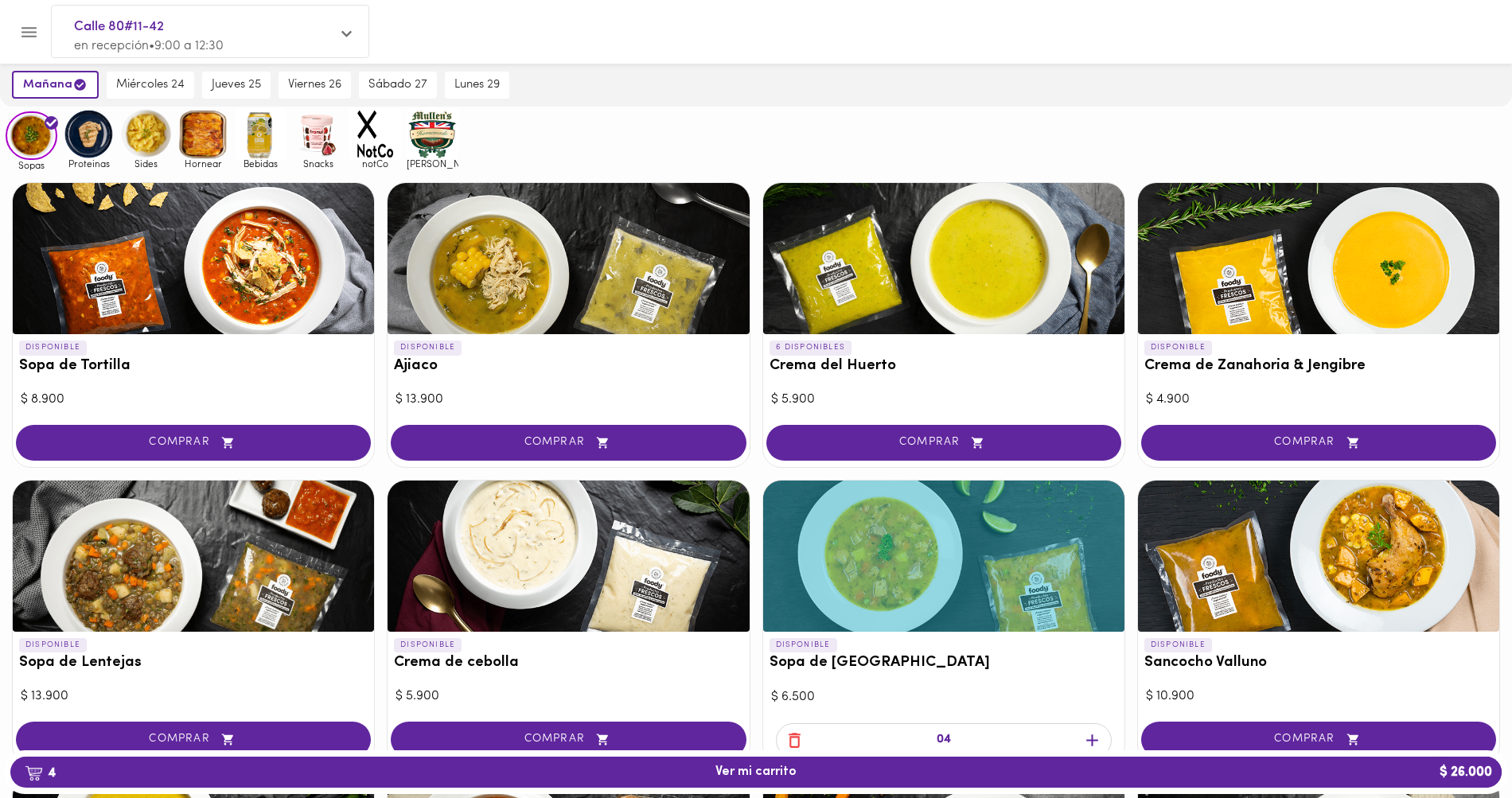
click at [322, 138] on img at bounding box center [317, 133] width 52 height 52
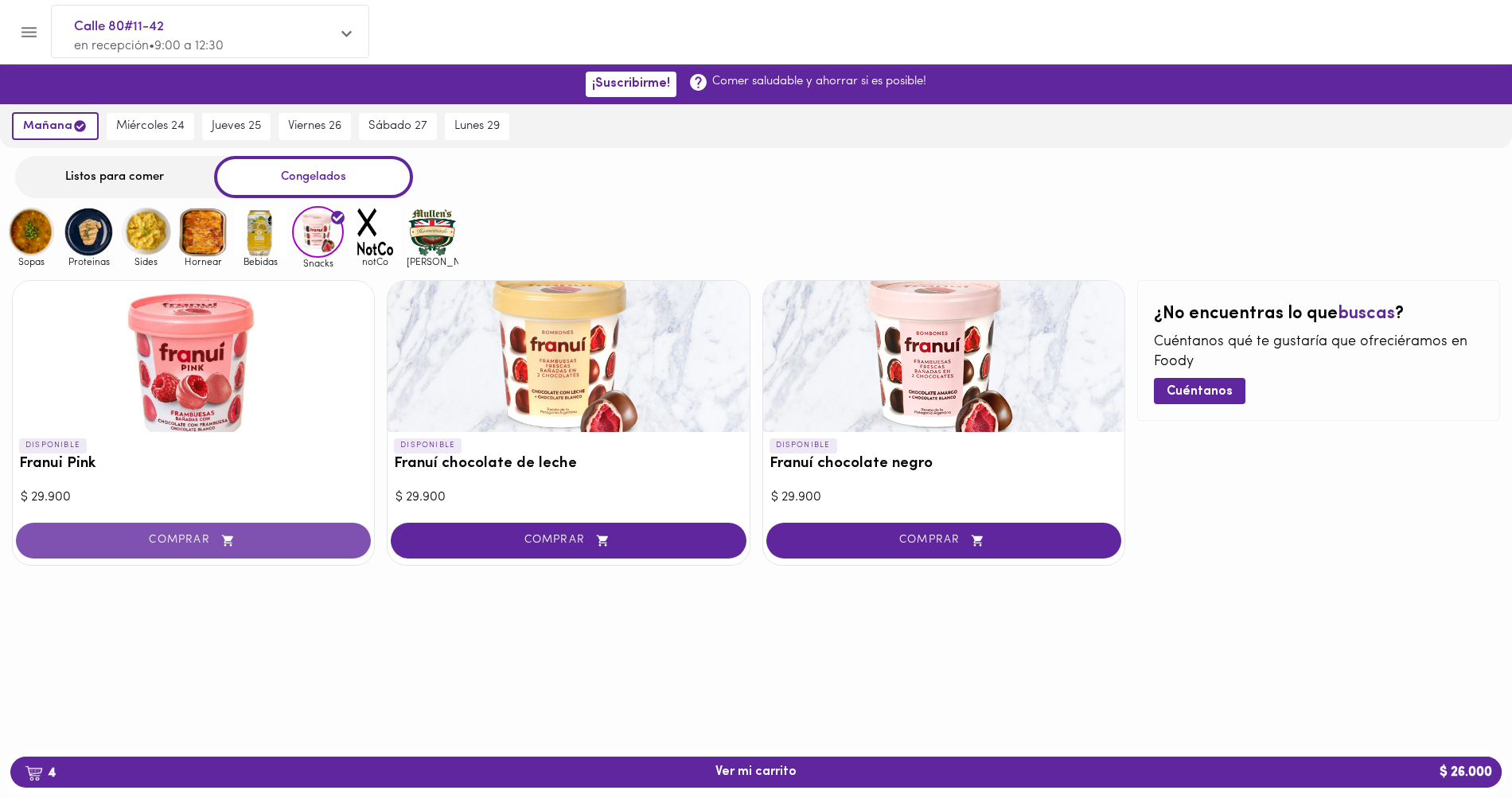
click at [202, 539] on span "COMPRAR" at bounding box center [193, 540] width 315 height 13
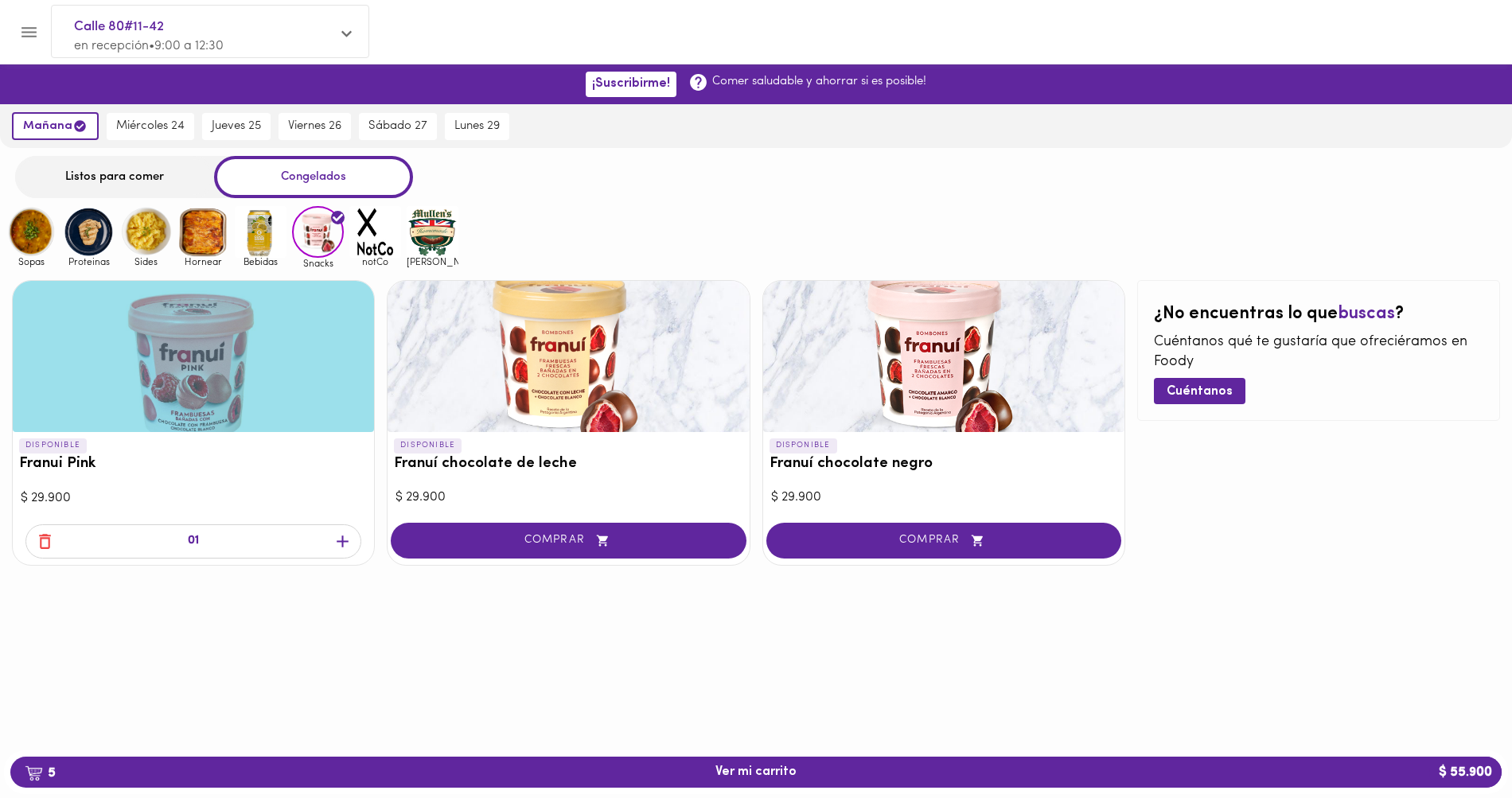
click at [102, 237] on img at bounding box center [88, 231] width 52 height 52
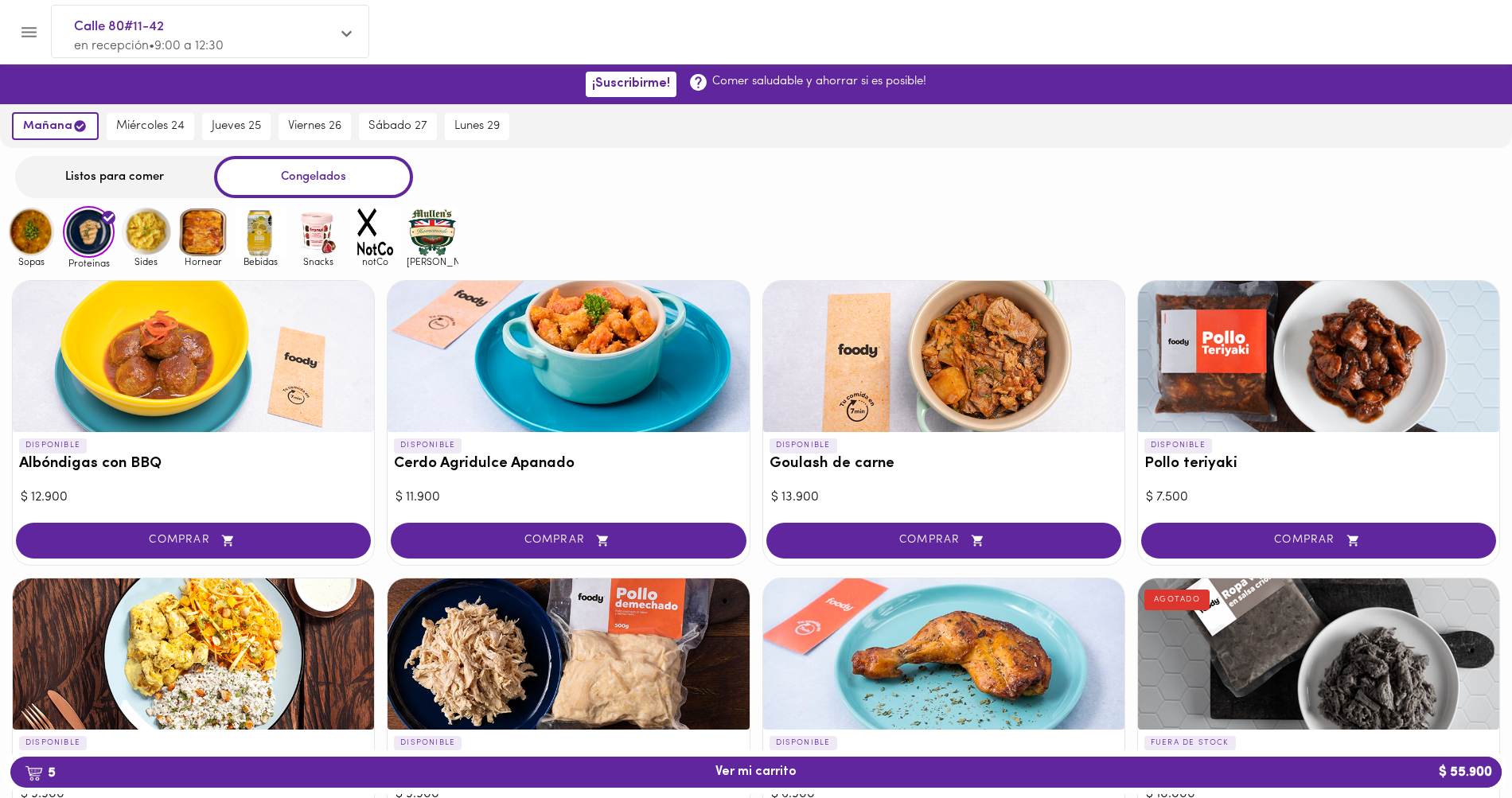
click at [138, 236] on img at bounding box center [146, 231] width 52 height 52
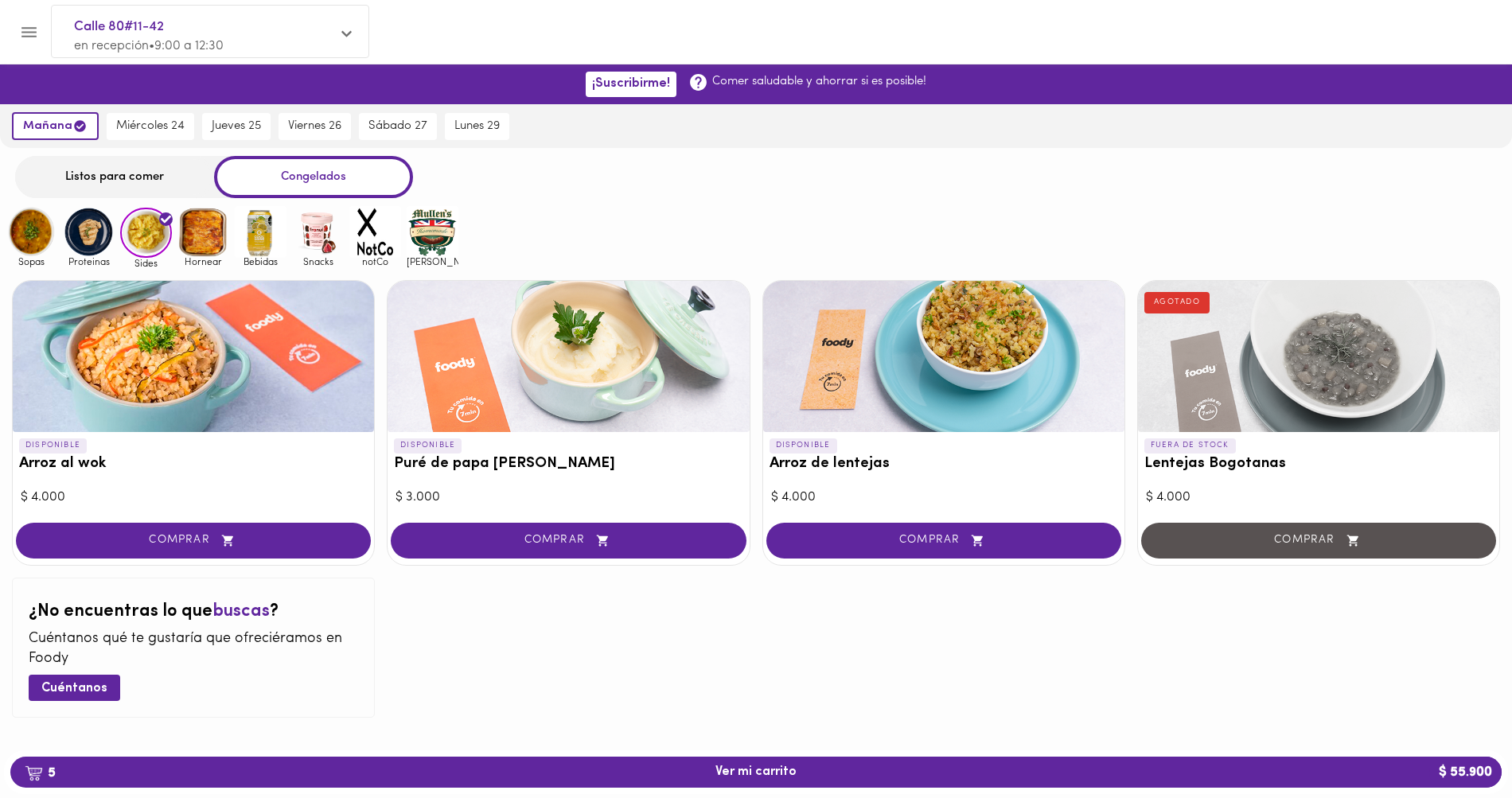
click at [193, 234] on img at bounding box center [203, 231] width 52 height 52
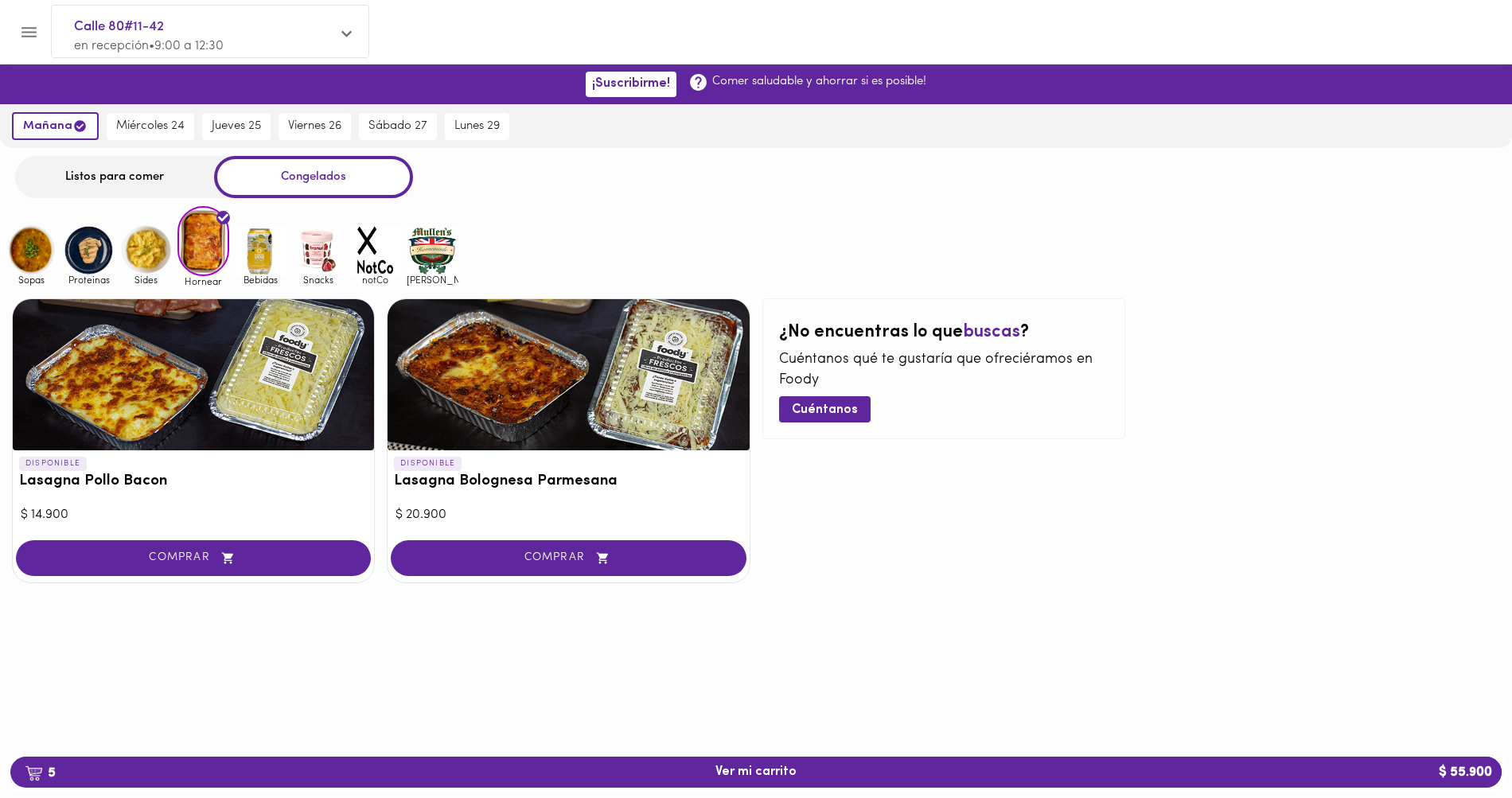
click at [253, 252] on img at bounding box center [260, 250] width 52 height 52
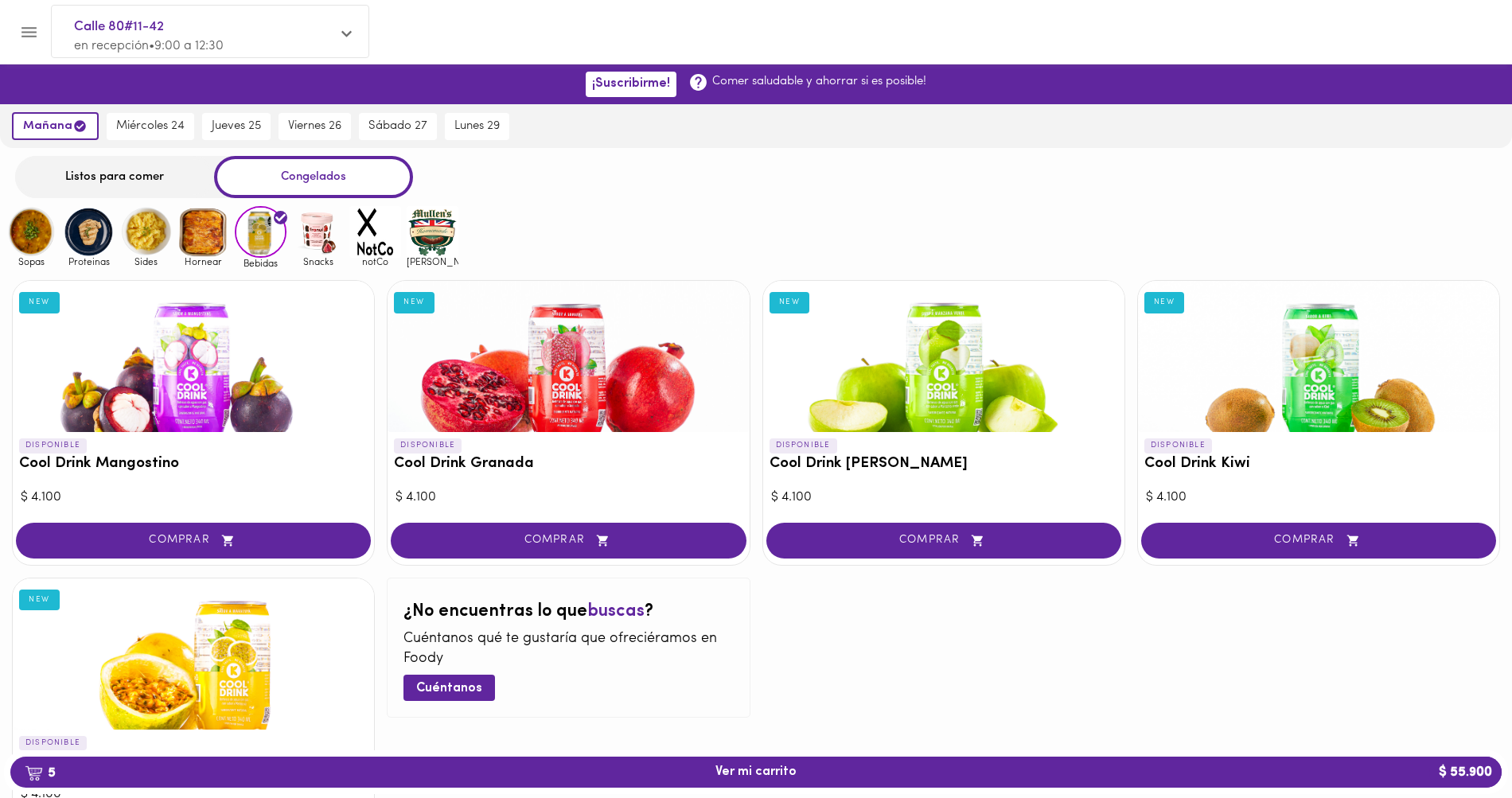
click at [60, 236] on div "Proteinas" at bounding box center [87, 236] width 58 height 62
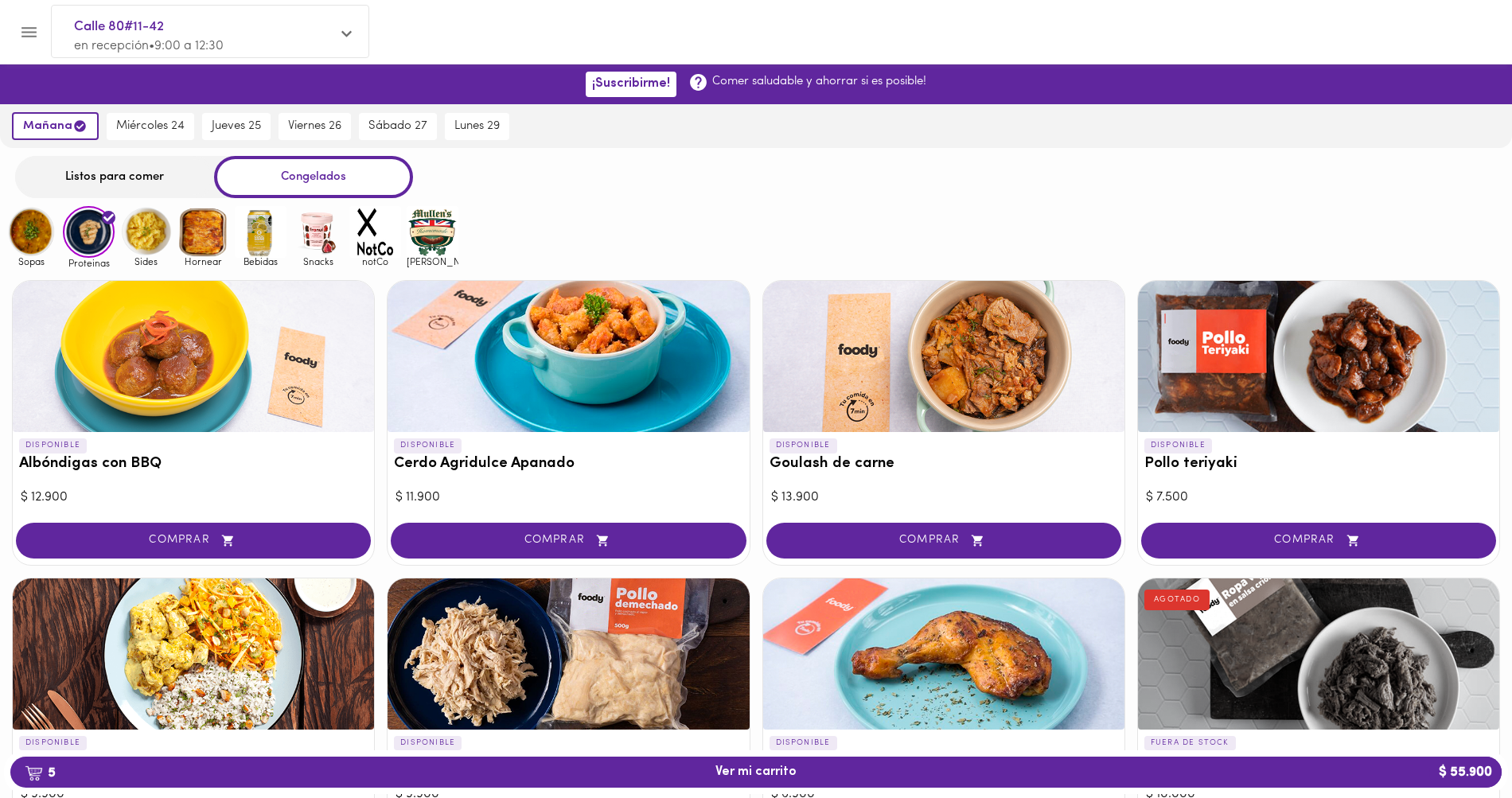
click at [21, 238] on img at bounding box center [31, 231] width 52 height 52
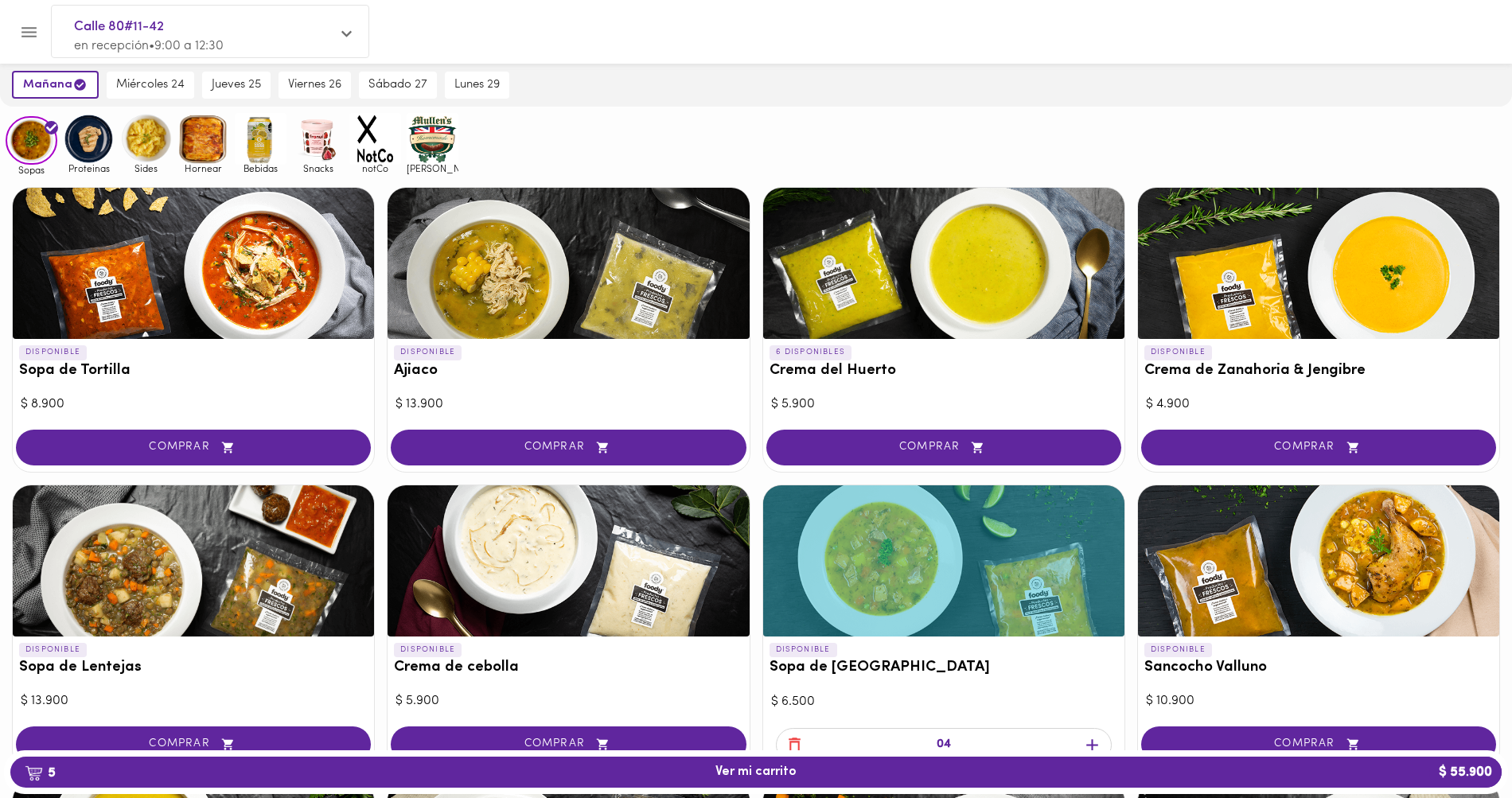
scroll to position [82, 0]
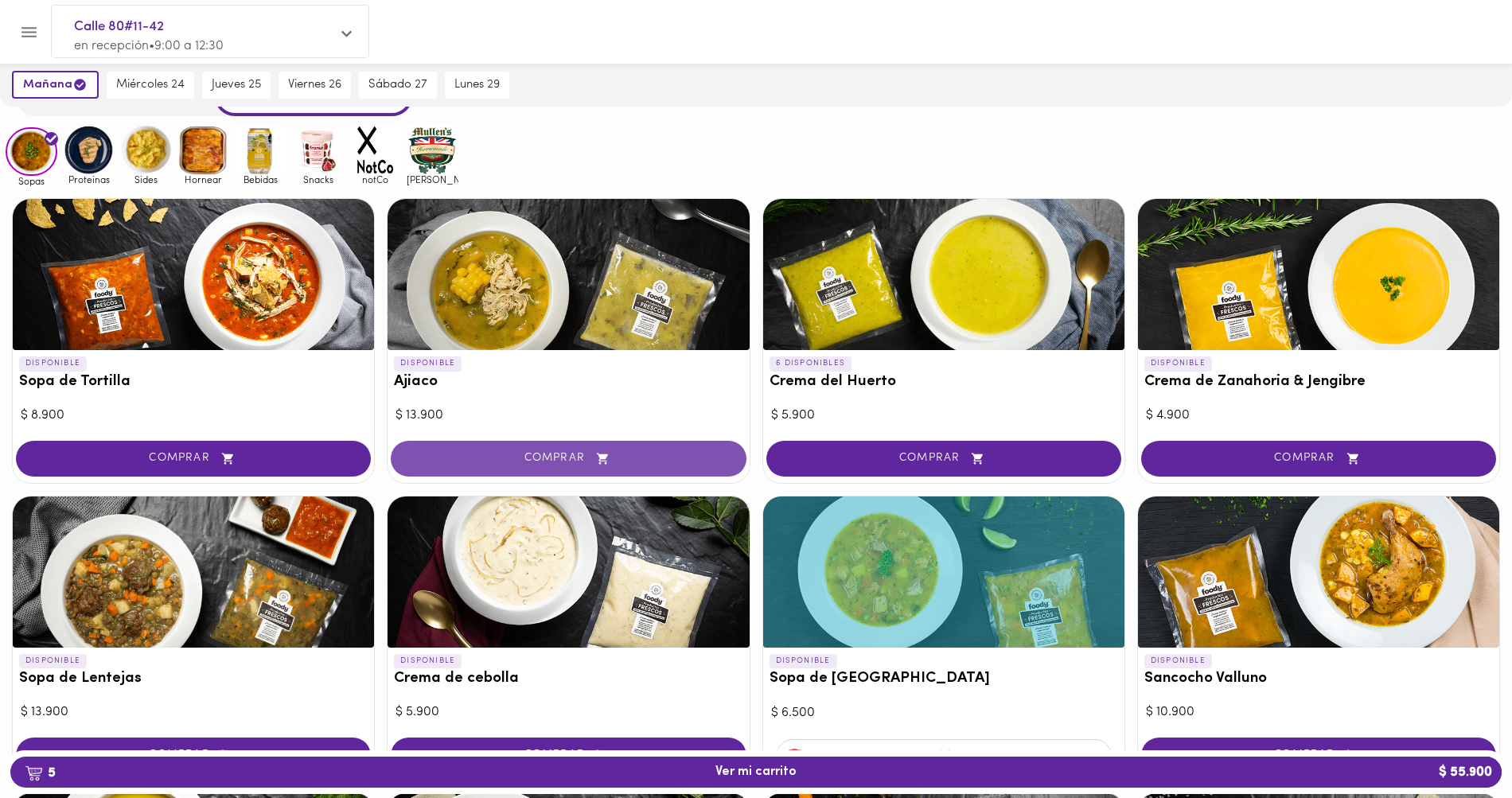
click at [580, 454] on span "COMPRAR" at bounding box center [568, 459] width 315 height 13
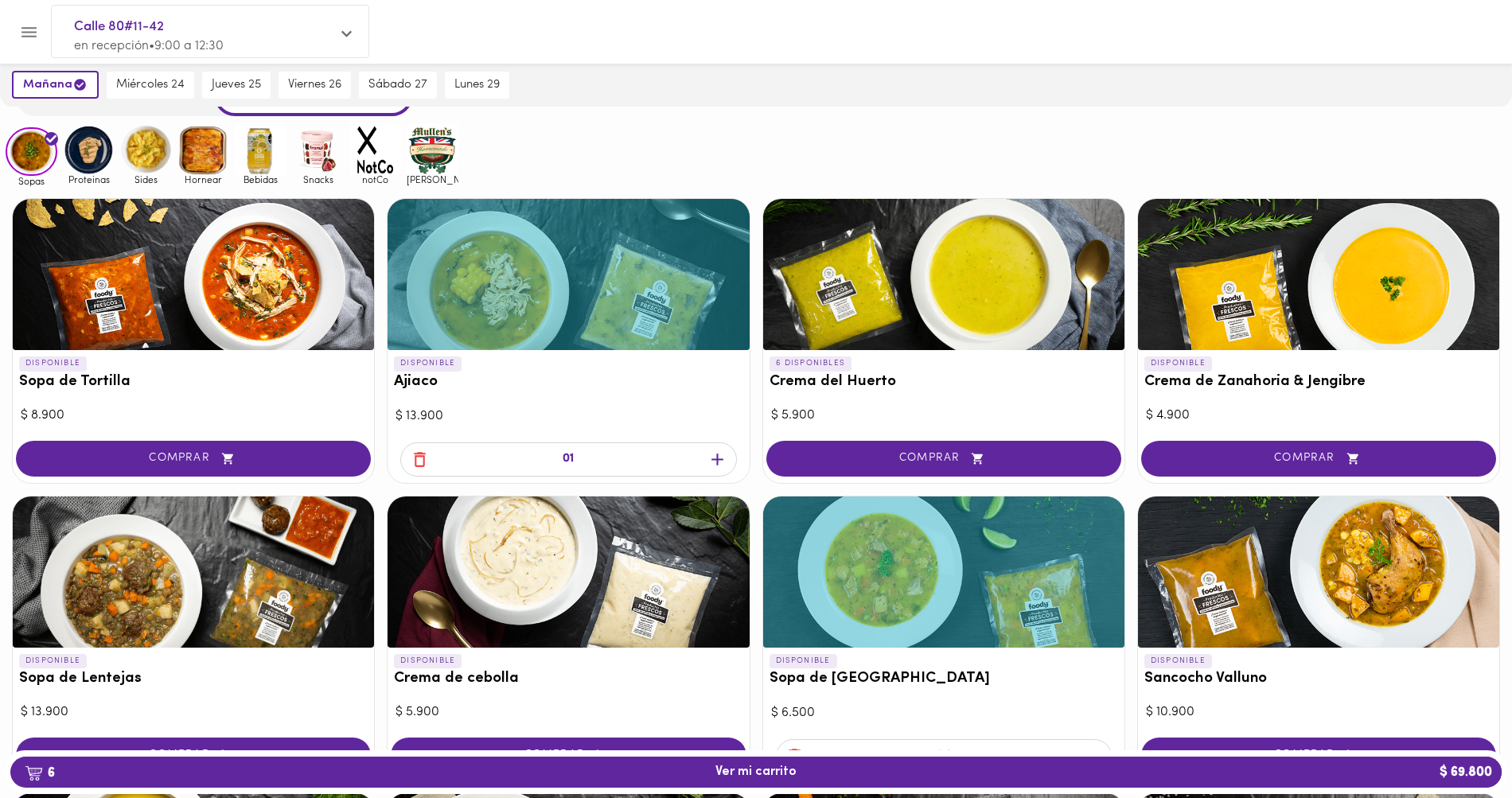
click at [720, 463] on icon "button" at bounding box center [718, 460] width 20 height 20
click at [720, 463] on div at bounding box center [568, 468] width 361 height 30
click at [719, 461] on icon "button" at bounding box center [718, 460] width 20 height 20
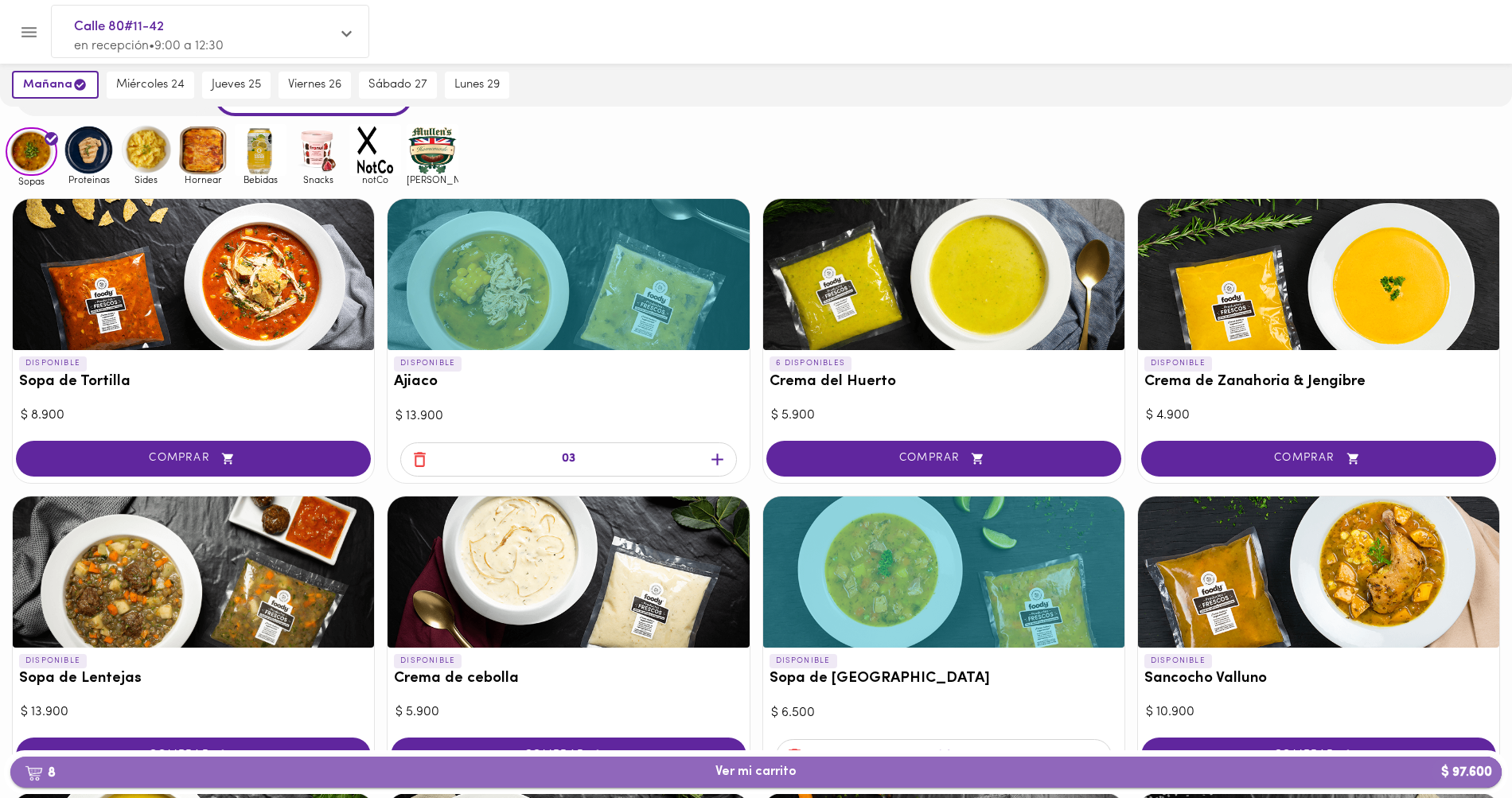
click at [916, 762] on button "8 Ver mi carrito $ 97.600" at bounding box center [756, 772] width 1491 height 31
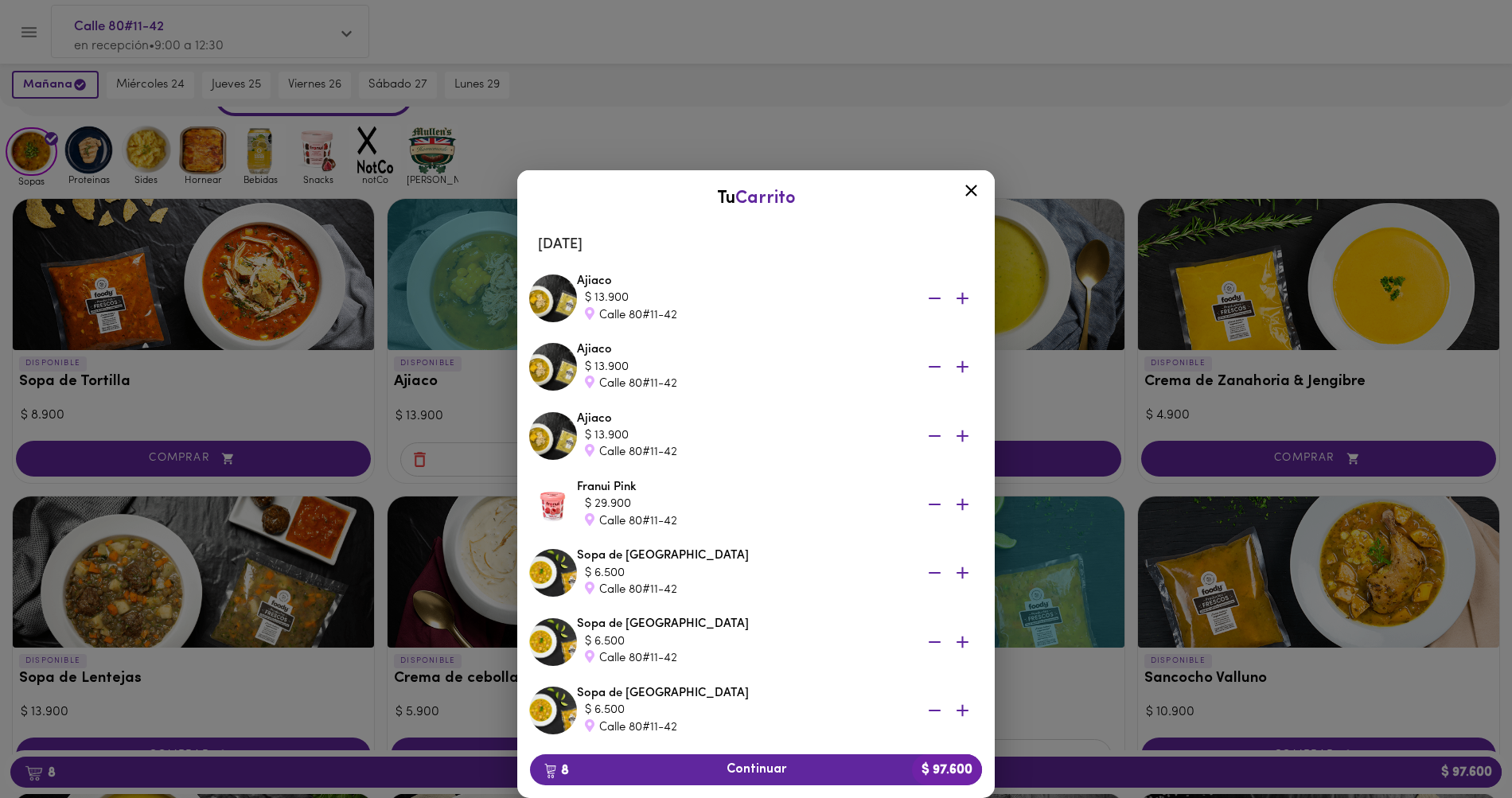
click at [965, 191] on icon at bounding box center [971, 190] width 20 height 20
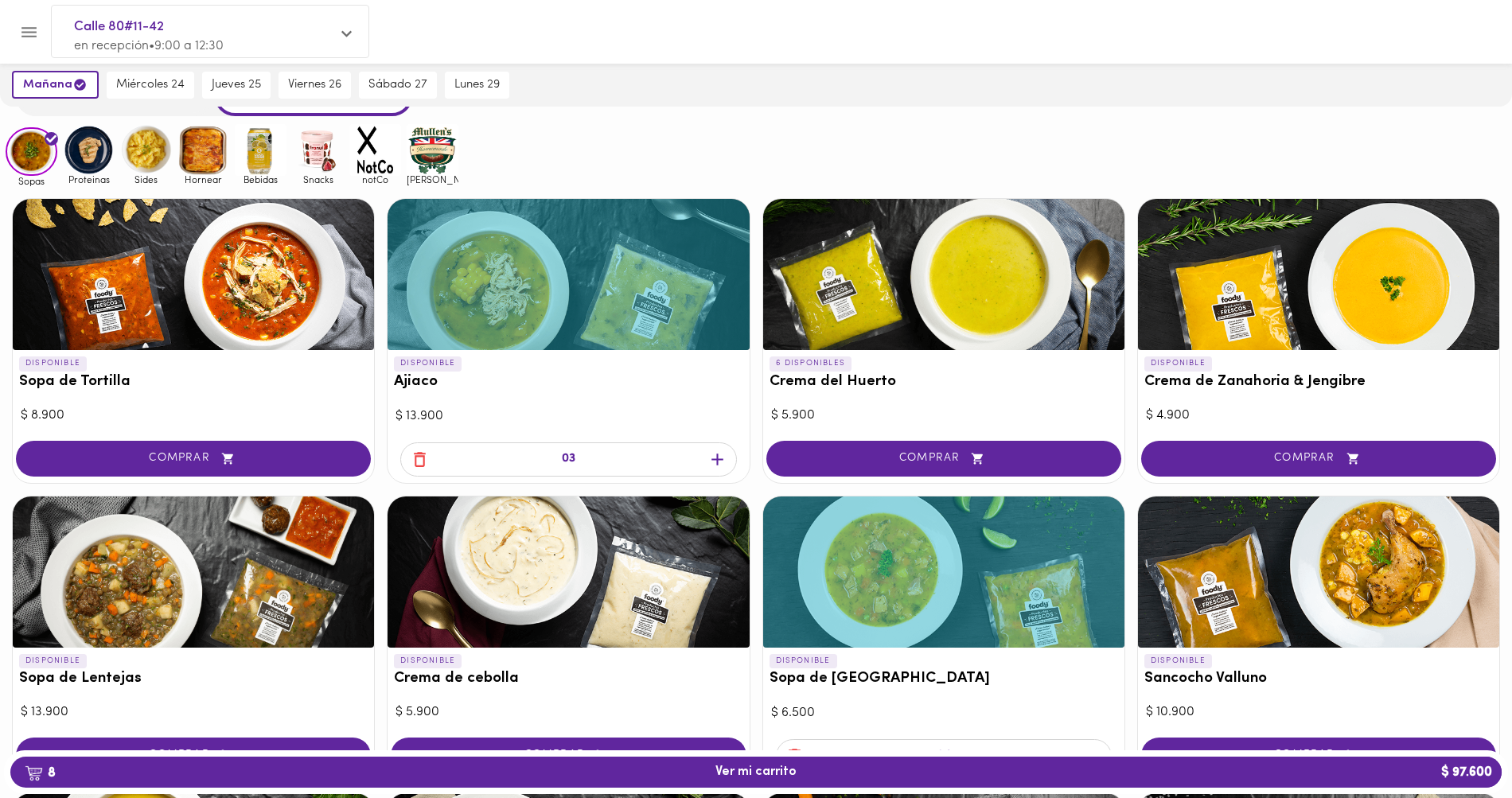
click at [425, 453] on icon "button" at bounding box center [419, 460] width 12 height 15
click at [430, 459] on span "button" at bounding box center [419, 460] width 24 height 20
click at [416, 460] on icon "button" at bounding box center [419, 460] width 12 height 15
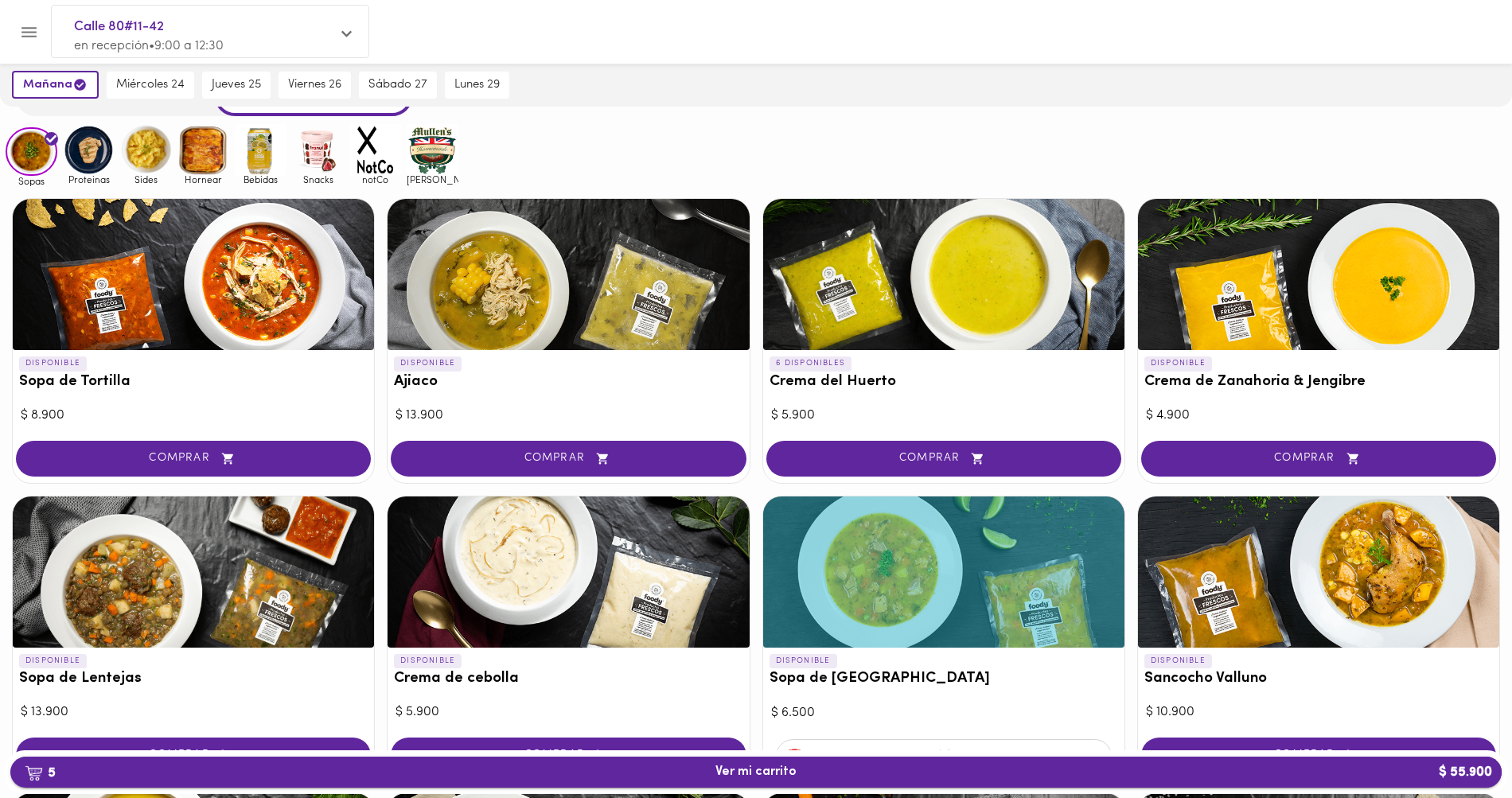
click at [911, 772] on span "5 Ver mi carrito $ 55.900" at bounding box center [756, 772] width 1466 height 15
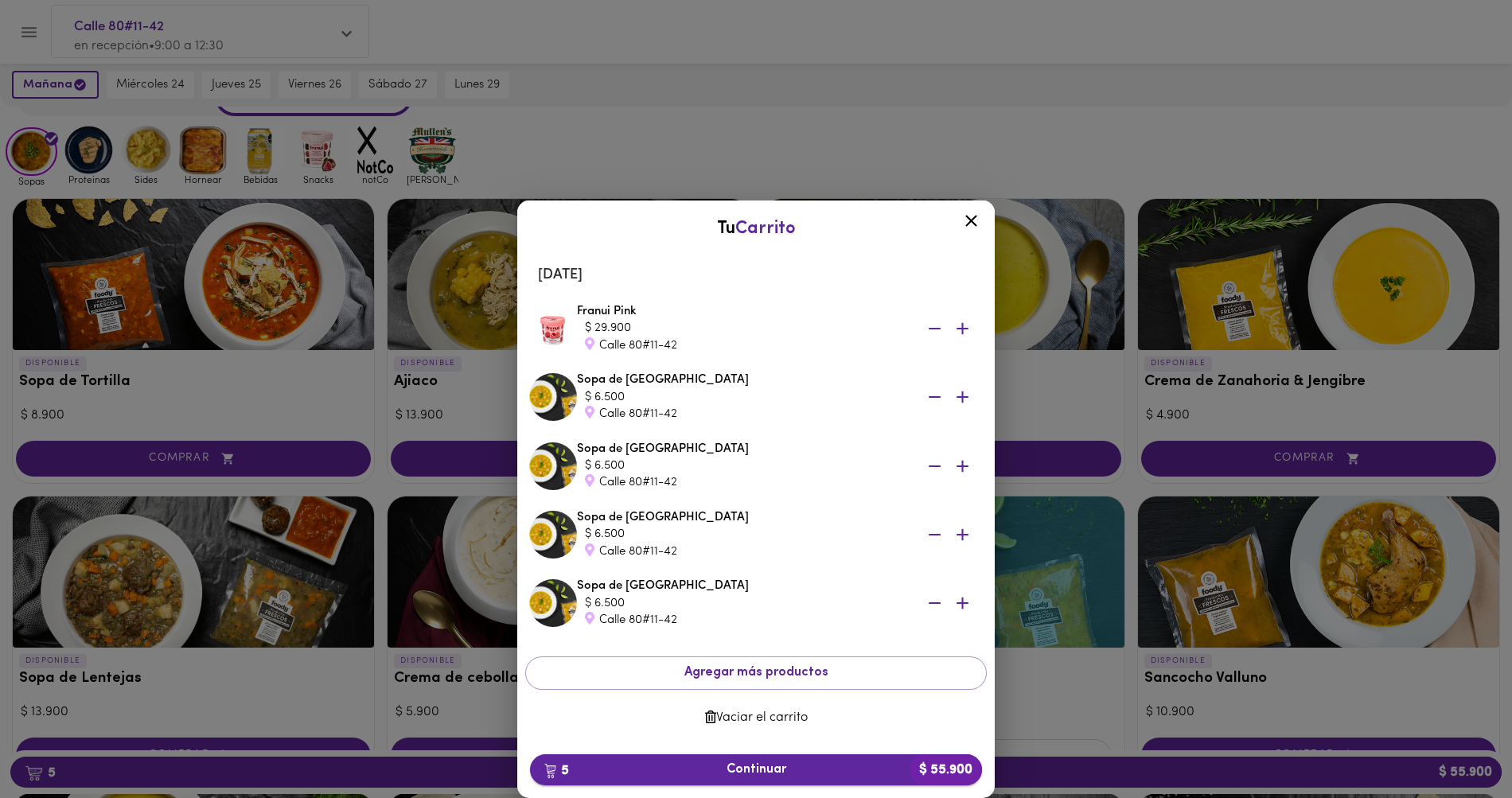
click at [738, 766] on span "5 Continuar $ 55.900" at bounding box center [756, 769] width 427 height 15
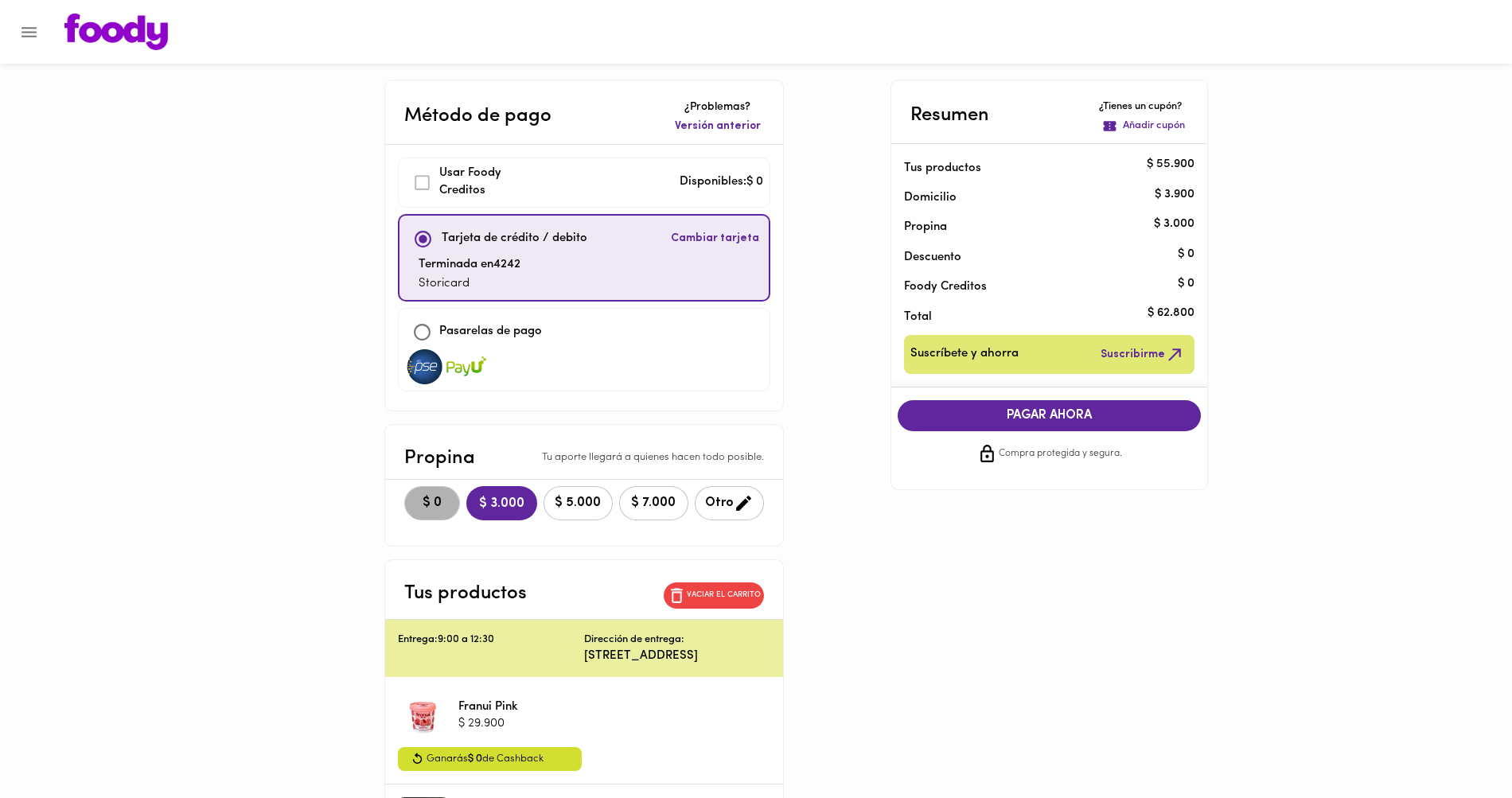
click at [419, 496] on span "$ 0" at bounding box center [432, 503] width 35 height 15
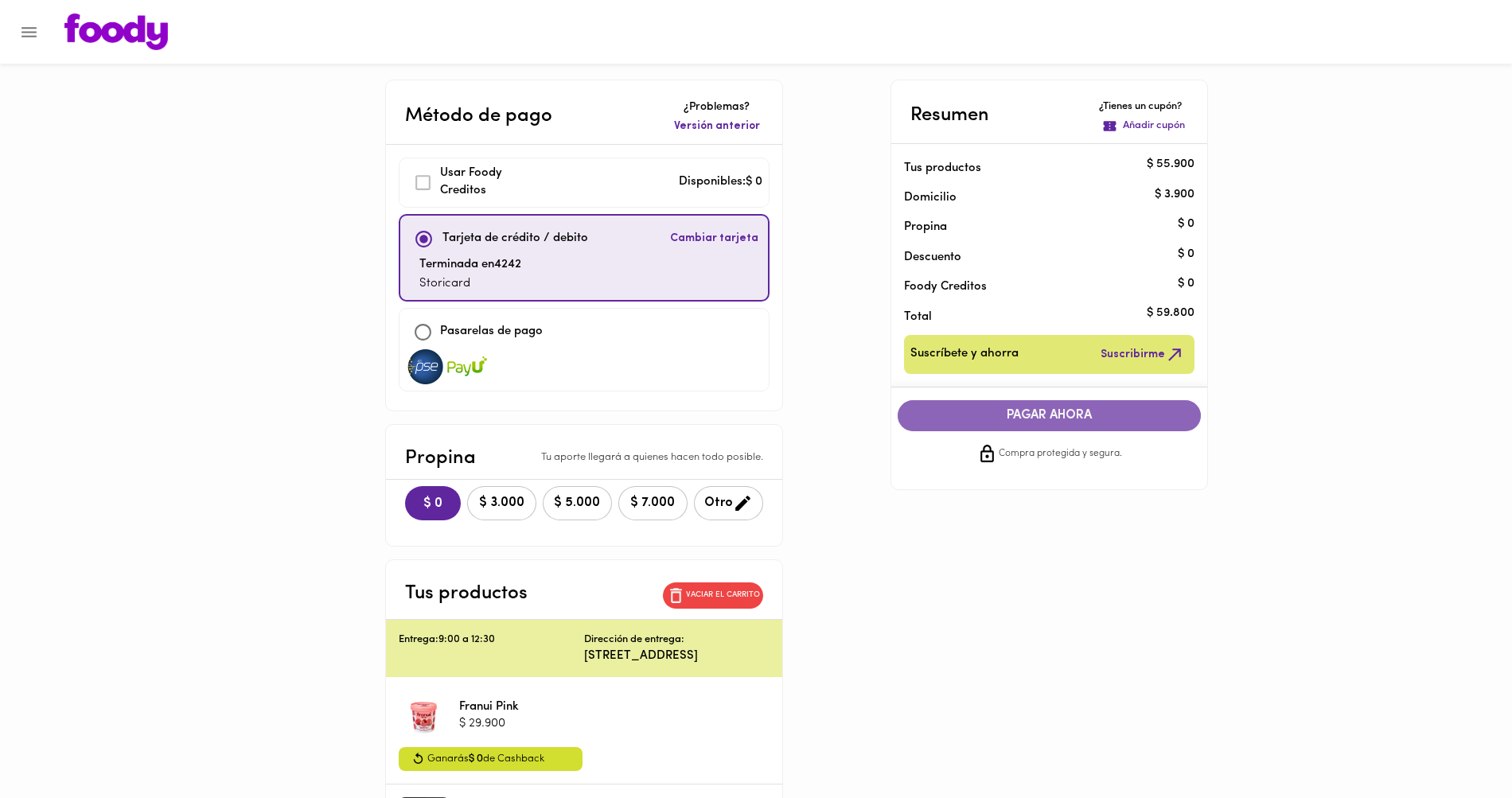
click at [974, 414] on span "PAGAR AHORA" at bounding box center [1050, 415] width 272 height 15
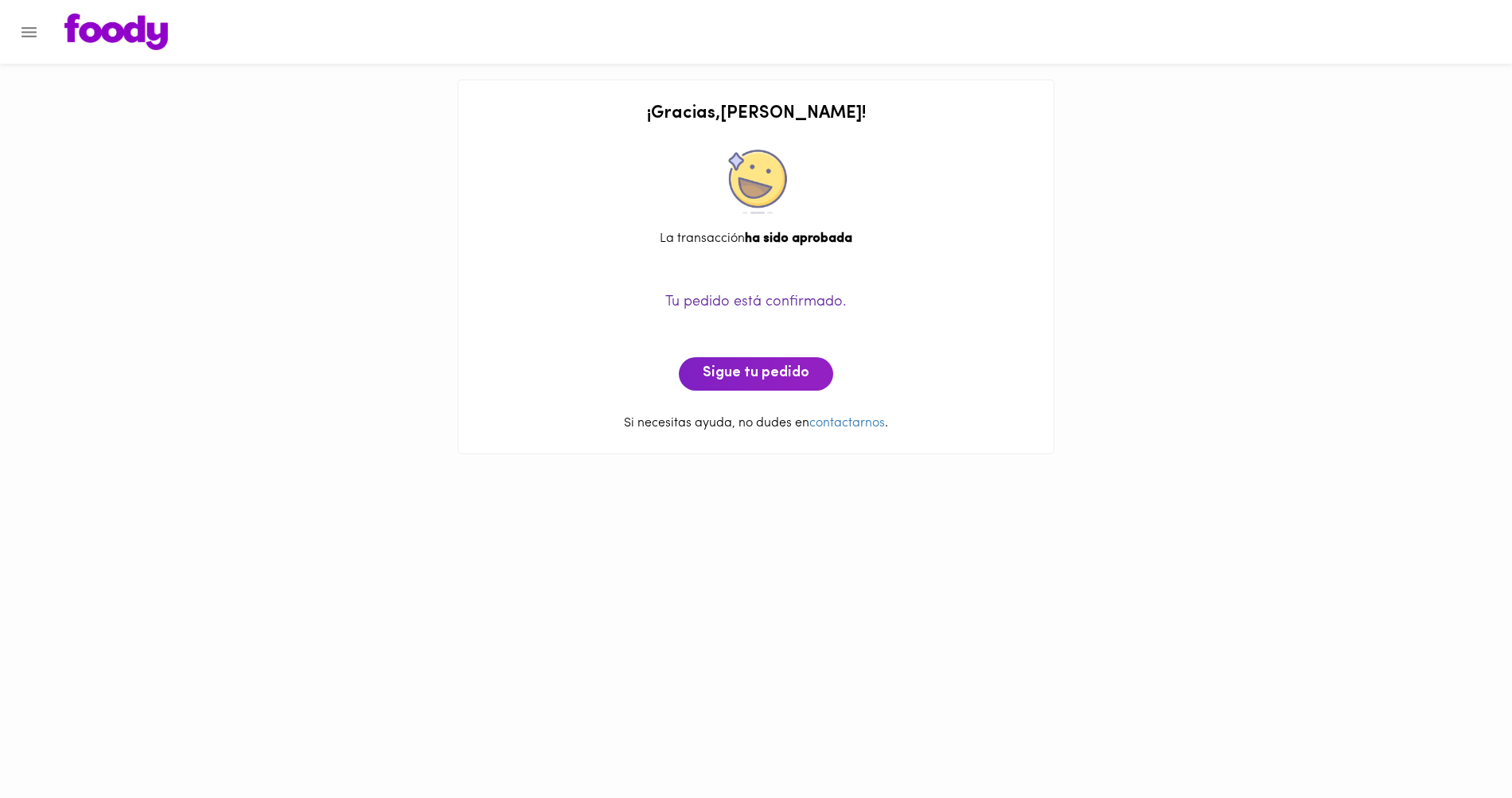
click at [1134, 257] on div "¡ Gracias , [PERSON_NAME] ! La transacción ha sido aprobada Tu pedido está conf…" at bounding box center [756, 235] width 1512 height 470
click at [757, 369] on span "Sigue tu pedido" at bounding box center [756, 373] width 106 height 17
